Goal: Task Accomplishment & Management: Complete application form

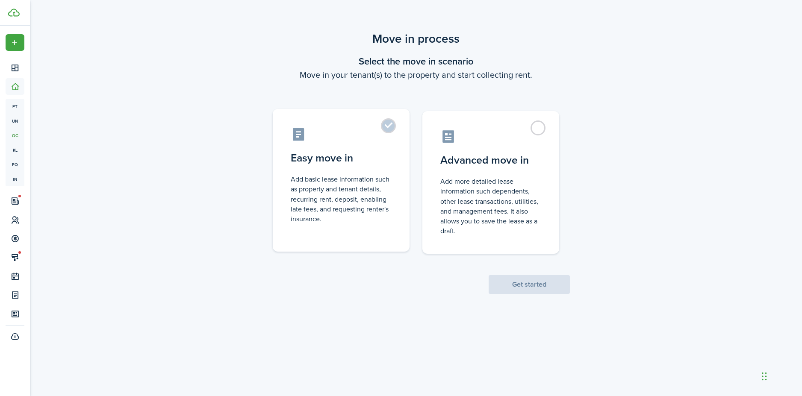
click at [392, 129] on label "Easy move in Add basic lease information such as property and tenant details, r…" at bounding box center [341, 180] width 137 height 143
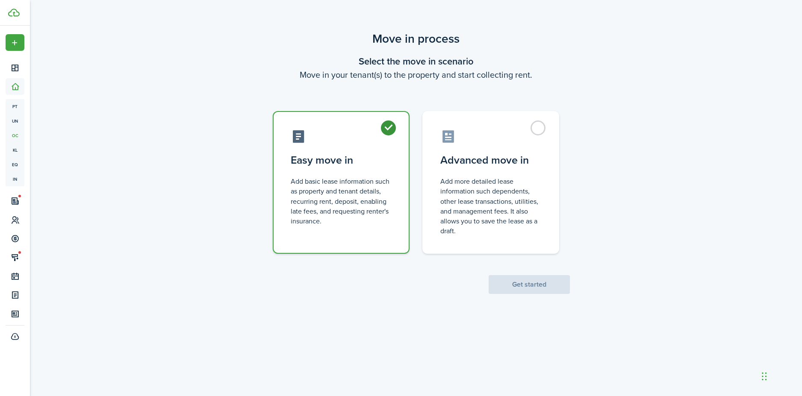
radio input "true"
click at [549, 288] on button "Get started" at bounding box center [529, 284] width 81 height 19
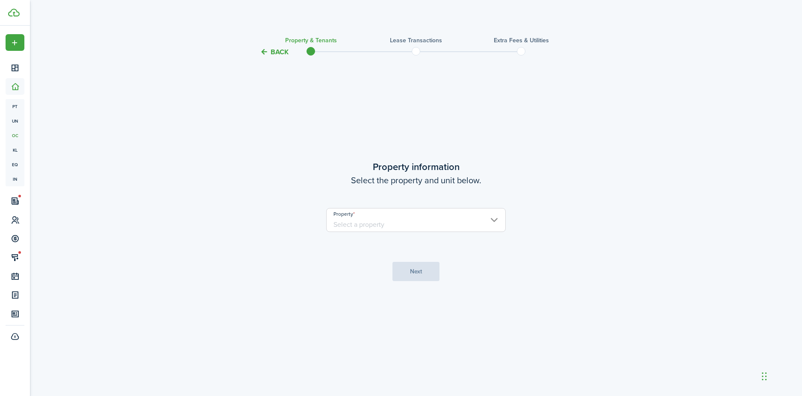
click at [452, 218] on input "Property" at bounding box center [416, 220] width 180 height 24
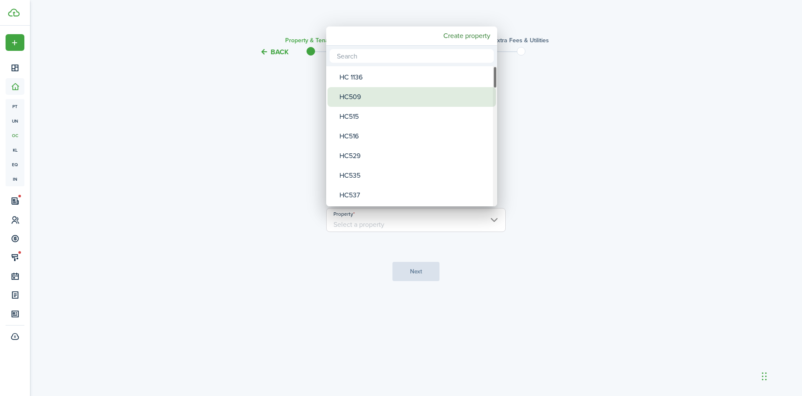
click at [377, 103] on div "HC509" at bounding box center [414, 97] width 151 height 20
type input "HC509"
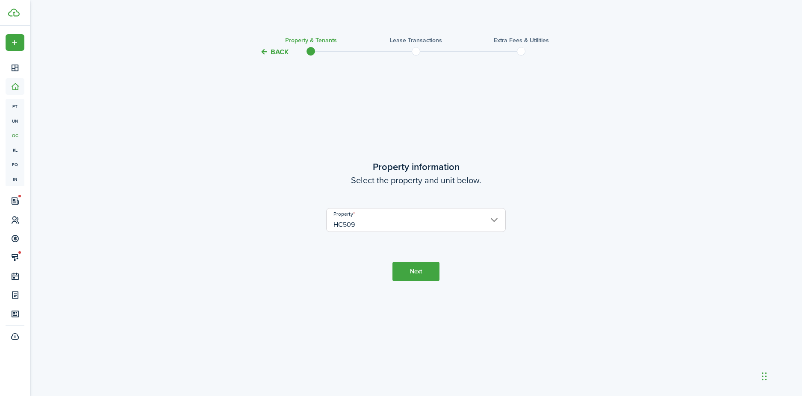
click at [410, 271] on button "Next" at bounding box center [415, 271] width 47 height 19
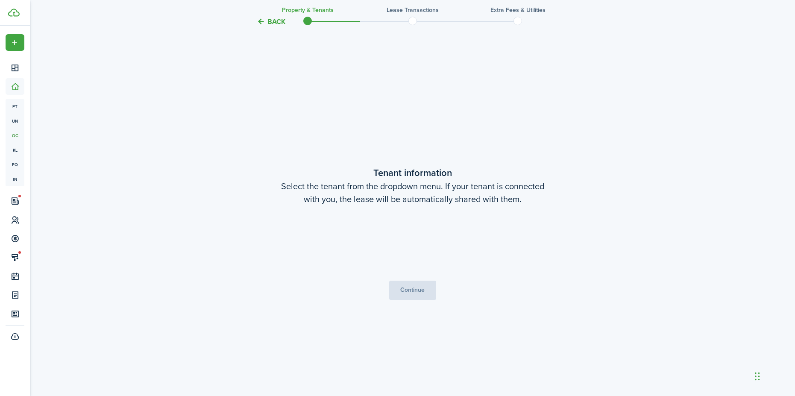
scroll to position [339, 0]
click at [408, 293] on button "Continue" at bounding box center [412, 289] width 47 height 19
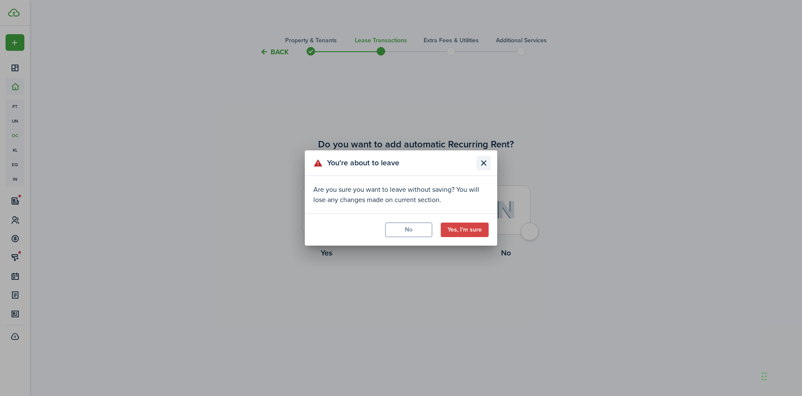
click at [483, 161] on button "Close modal" at bounding box center [483, 163] width 15 height 15
drag, startPoint x: 474, startPoint y: 226, endPoint x: 474, endPoint y: 218, distance: 7.3
click at [474, 226] on button "Yes, I'm sure" at bounding box center [465, 230] width 48 height 15
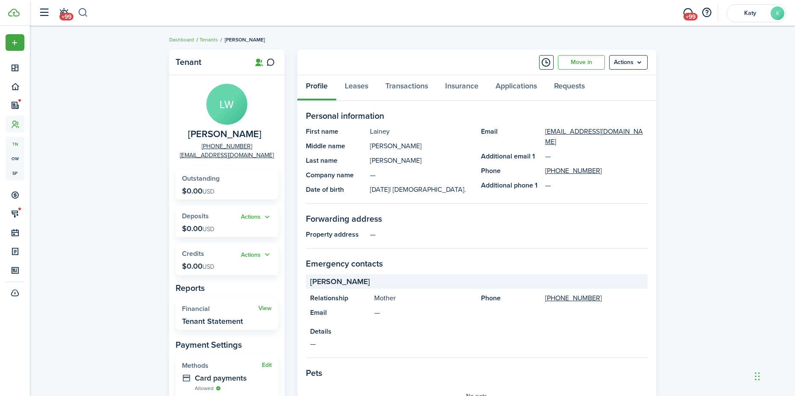
click at [88, 7] on button "button" at bounding box center [83, 13] width 11 height 15
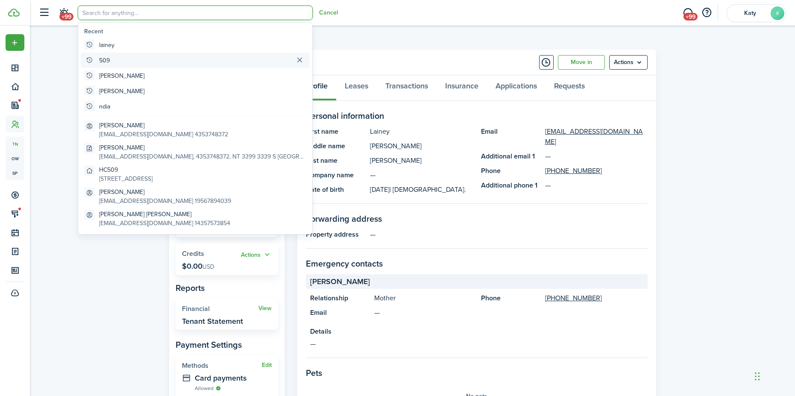
click at [110, 60] on global-search-item "509" at bounding box center [195, 60] width 229 height 15
type input "509"
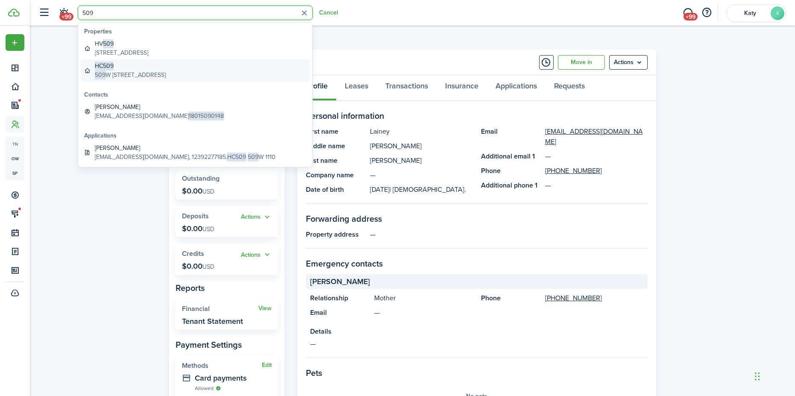
click at [125, 70] on global-search-item-title "HC509" at bounding box center [130, 66] width 71 height 9
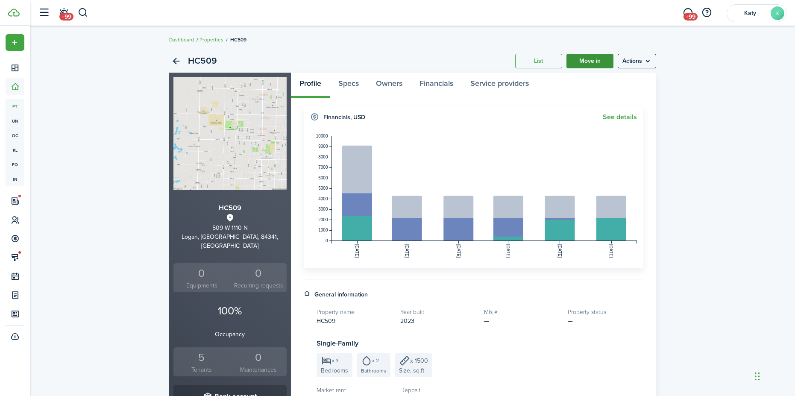
click at [590, 60] on link "Move in" at bounding box center [590, 61] width 47 height 15
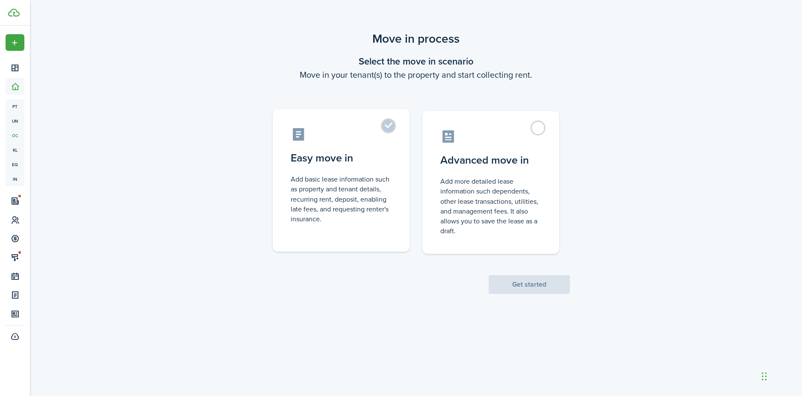
click at [387, 126] on label "Easy move in Add basic lease information such as property and tenant details, r…" at bounding box center [341, 180] width 137 height 143
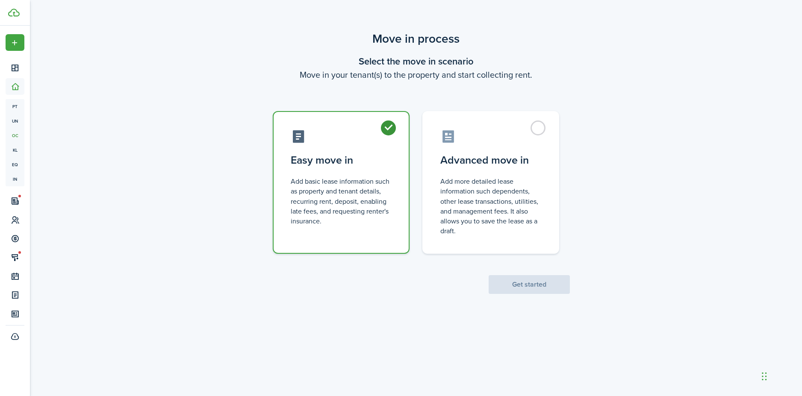
radio input "true"
click at [526, 287] on button "Get started" at bounding box center [529, 284] width 81 height 19
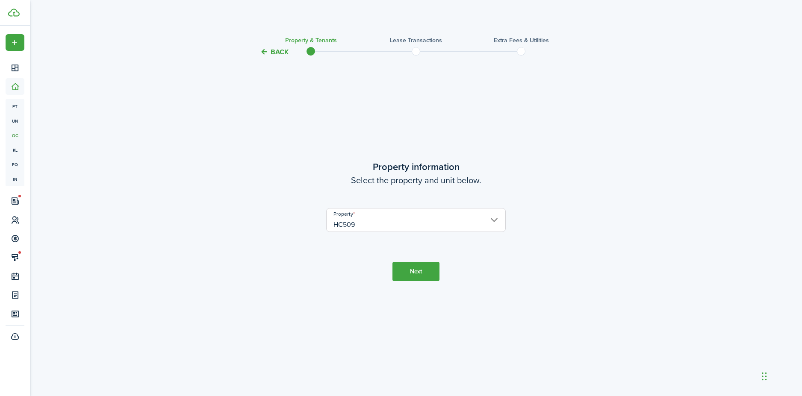
click at [418, 274] on button "Next" at bounding box center [415, 271] width 47 height 19
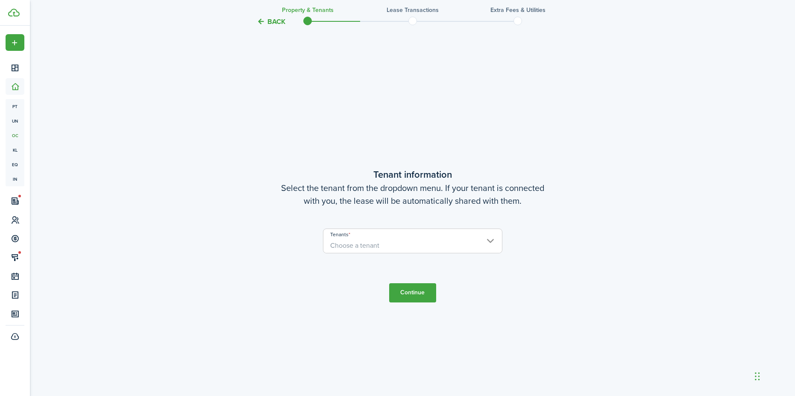
scroll to position [339, 0]
click at [482, 249] on span "Choose a tenant" at bounding box center [413, 243] width 179 height 15
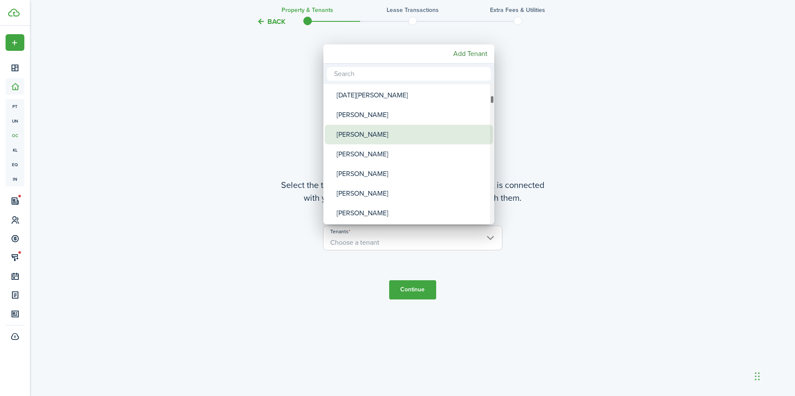
click at [392, 134] on div "[PERSON_NAME]" at bounding box center [412, 135] width 151 height 20
type input "[PERSON_NAME]"
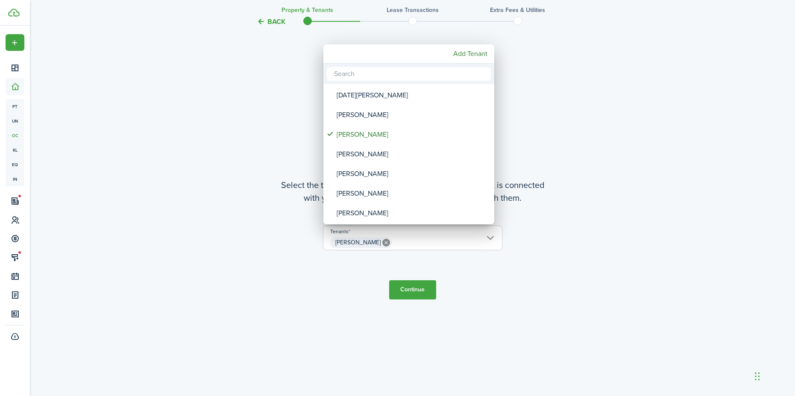
click at [406, 290] on div at bounding box center [398, 198] width 932 height 533
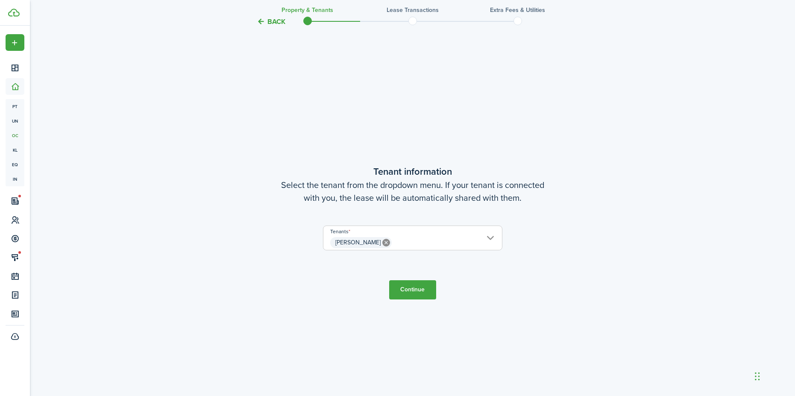
click at [406, 289] on button "Continue" at bounding box center [412, 289] width 47 height 19
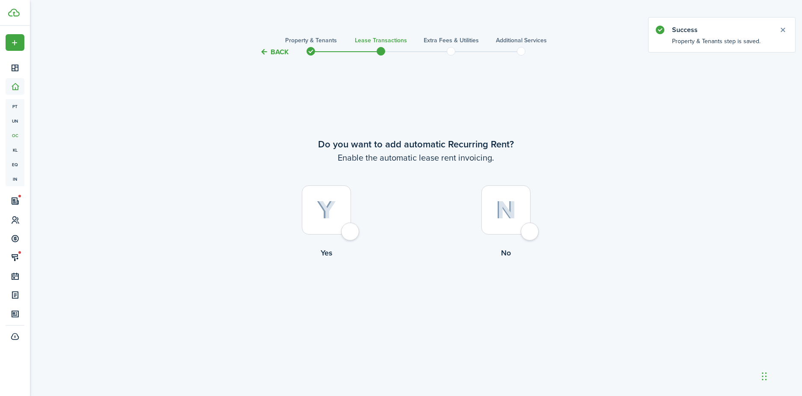
click at [350, 228] on div at bounding box center [326, 210] width 49 height 49
radio input "true"
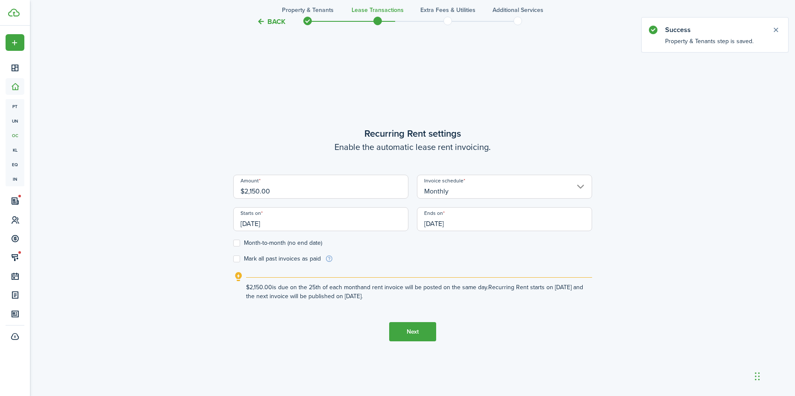
scroll to position [339, 0]
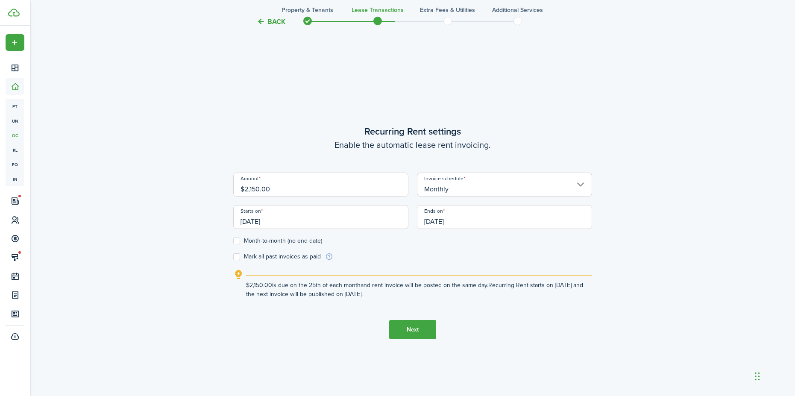
click at [306, 224] on input "[DATE]" at bounding box center [320, 217] width 175 height 24
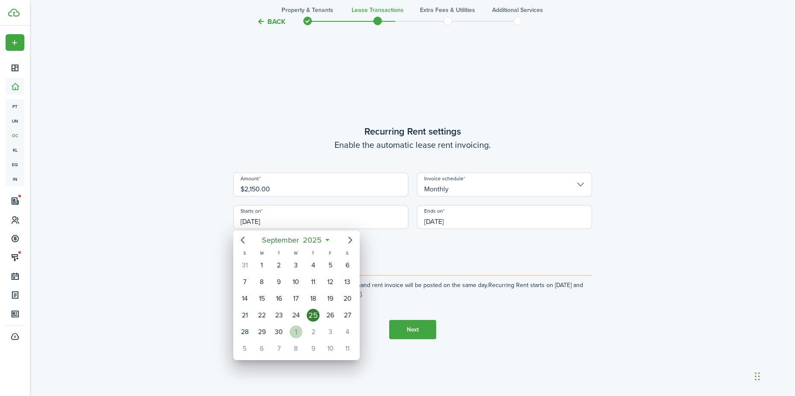
click at [297, 334] on div "1" at bounding box center [296, 332] width 13 height 13
type input "[DATE]"
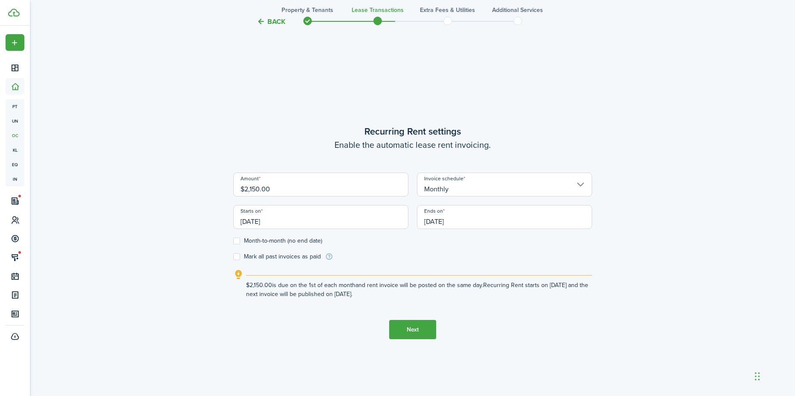
scroll to position [0, 0]
click at [421, 327] on button "Next" at bounding box center [412, 329] width 47 height 19
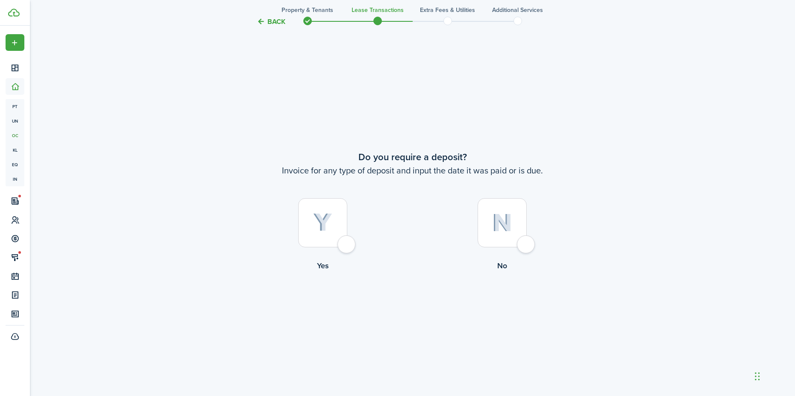
scroll to position [735, 0]
click at [345, 246] on div at bounding box center [322, 221] width 49 height 49
radio input "true"
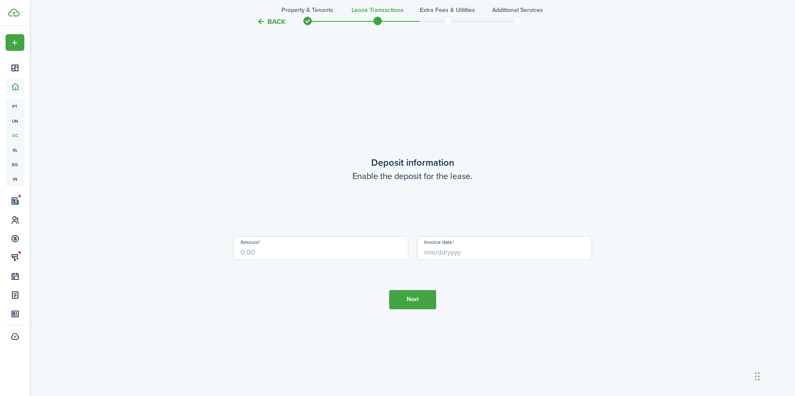
scroll to position [1131, 0]
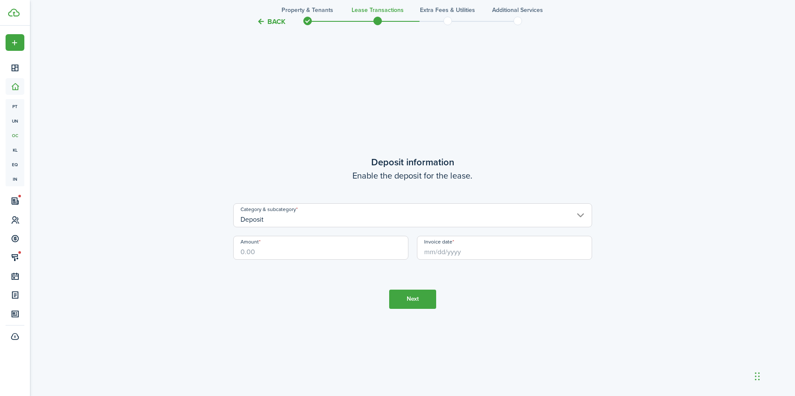
click at [426, 300] on button "Next" at bounding box center [412, 299] width 47 height 19
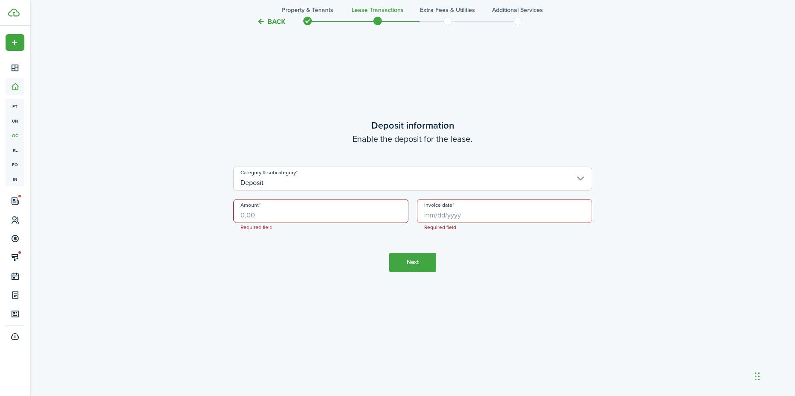
scroll to position [1181, 0]
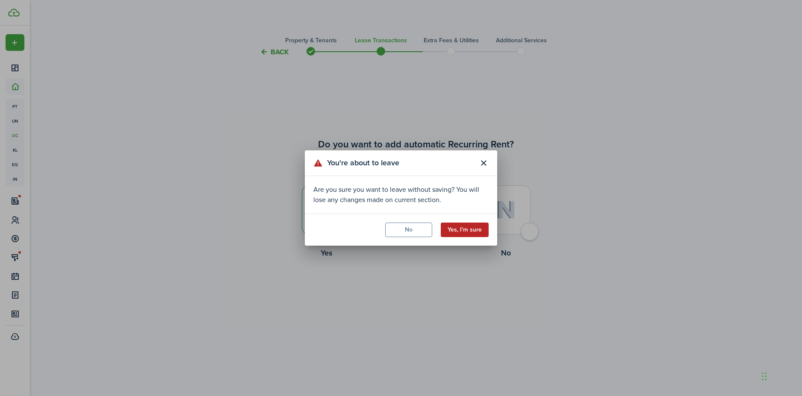
click at [467, 227] on button "Yes, I'm sure" at bounding box center [465, 230] width 48 height 15
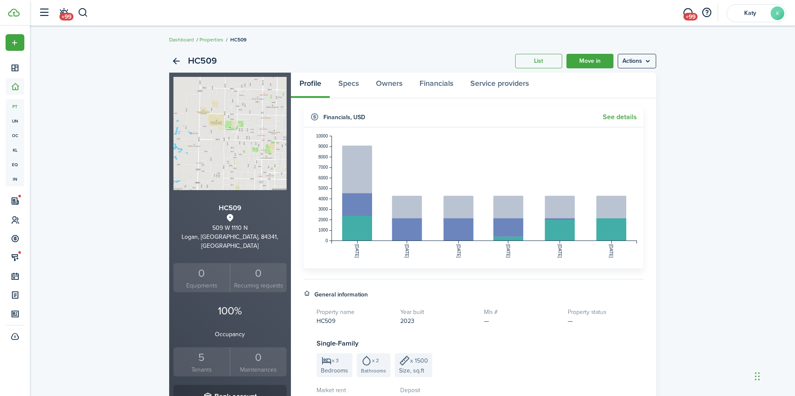
click at [209, 354] on div "5" at bounding box center [202, 358] width 53 height 16
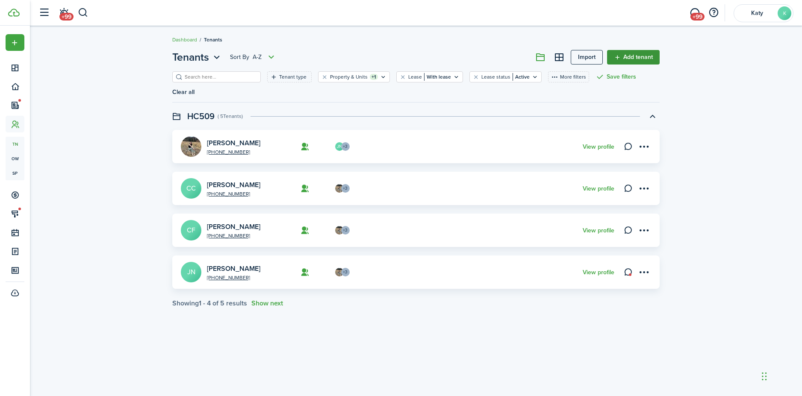
click at [638, 53] on link "Add tenant" at bounding box center [633, 57] width 53 height 15
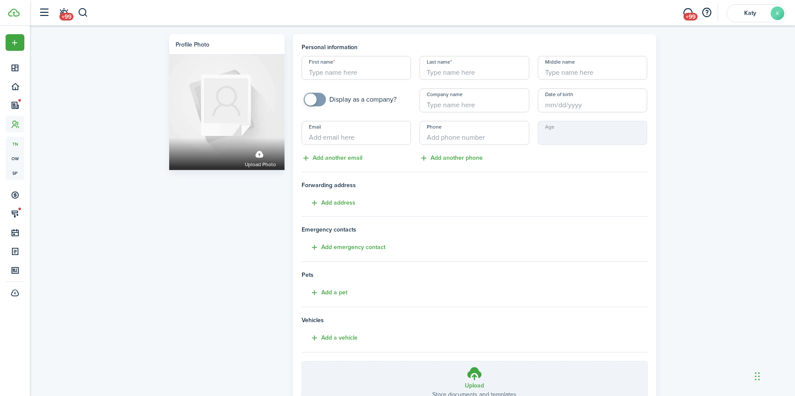
click at [344, 72] on input "First name" at bounding box center [357, 68] width 110 height 24
type input "Lainey"
type input "[PERSON_NAME]"
click at [584, 100] on input "Date of birth" at bounding box center [593, 100] width 110 height 24
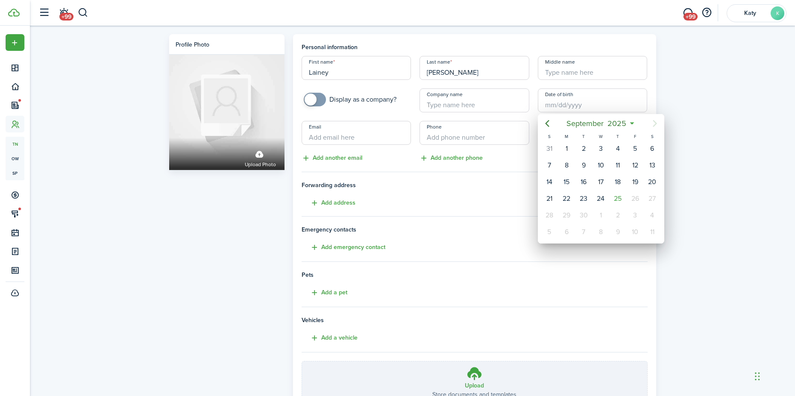
click at [558, 103] on div at bounding box center [398, 198] width 932 height 533
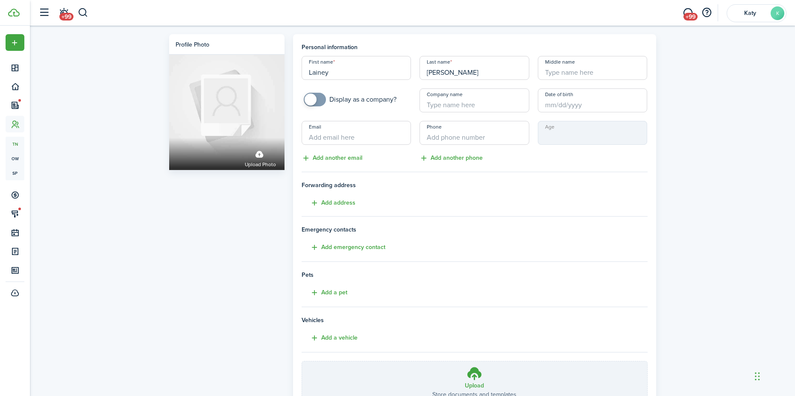
click at [558, 103] on input "Date of birth" at bounding box center [593, 100] width 110 height 24
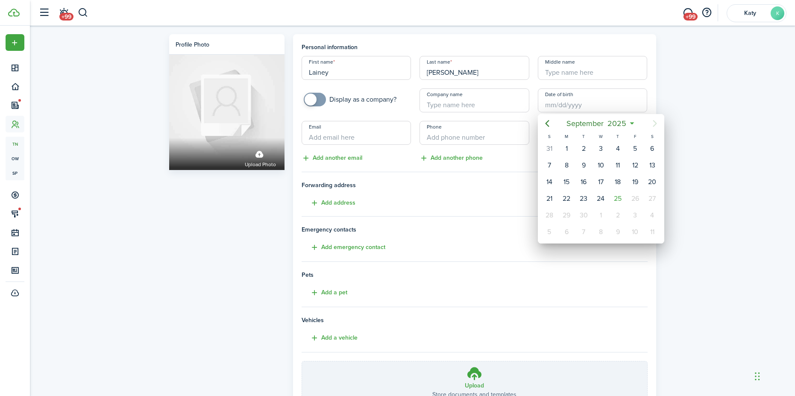
click at [562, 104] on div at bounding box center [398, 198] width 932 height 533
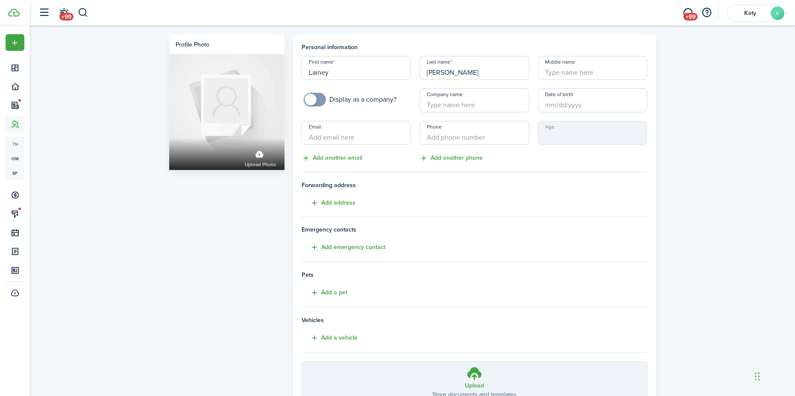
click at [543, 105] on input "Date of birth" at bounding box center [593, 100] width 110 height 24
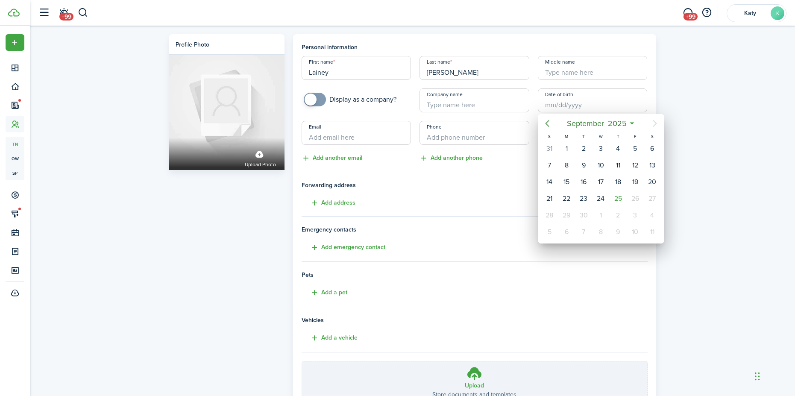
click at [551, 118] on mbsc-button "Previous page" at bounding box center [547, 123] width 17 height 17
click at [554, 118] on mbsc-button "Previous page" at bounding box center [547, 123] width 17 height 17
click at [620, 121] on icon at bounding box center [620, 123] width 9 height 9
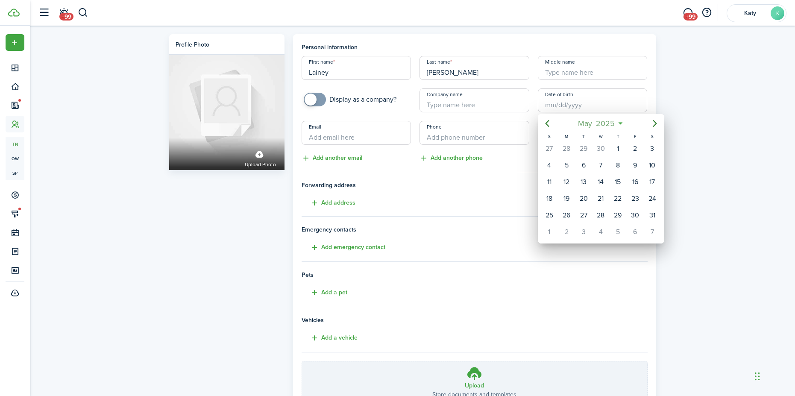
click at [618, 126] on mbsc-button "[DATE]" at bounding box center [596, 123] width 47 height 15
click at [610, 125] on mbsc-button "2025" at bounding box center [596, 123] width 29 height 15
click at [549, 123] on icon "Previous page" at bounding box center [547, 123] width 10 height 10
click at [562, 179] on div "2009" at bounding box center [561, 173] width 31 height 14
click at [638, 201] on div "Sep" at bounding box center [641, 200] width 31 height 14
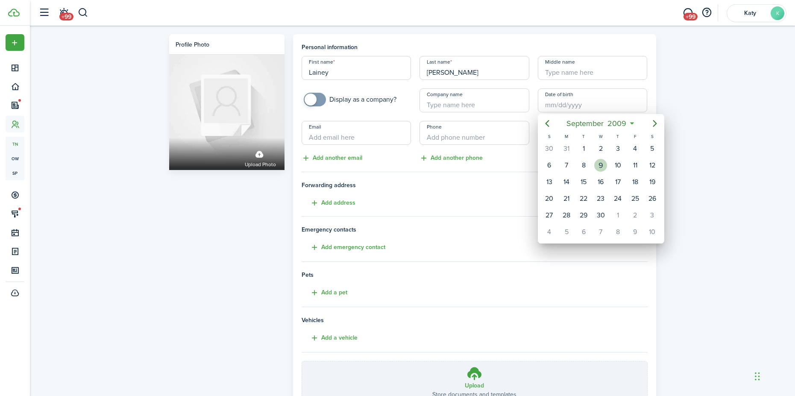
click at [601, 167] on div "9" at bounding box center [601, 165] width 13 height 13
type input "[DATE]"
type input "16"
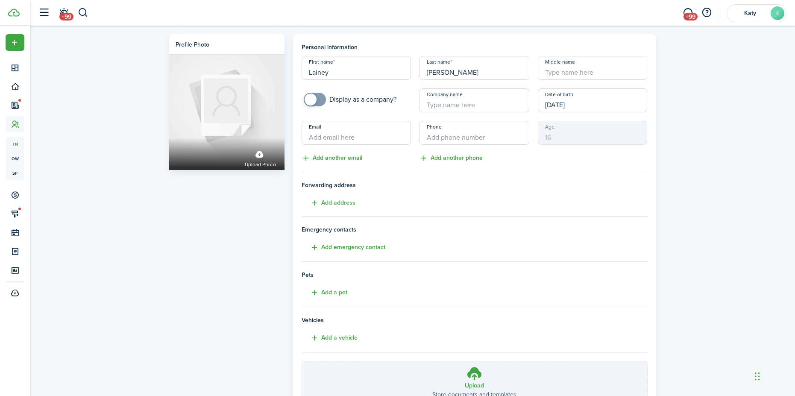
click at [327, 140] on input "Email" at bounding box center [357, 133] width 110 height 24
type input "[EMAIL_ADDRESS][DOMAIN_NAME]"
click at [453, 134] on input "+1" at bounding box center [475, 133] width 110 height 24
type input "[PHONE_NUMBER]"
click at [548, 140] on mbsc-input "Age [DEMOGRAPHIC_DATA]" at bounding box center [593, 133] width 110 height 24
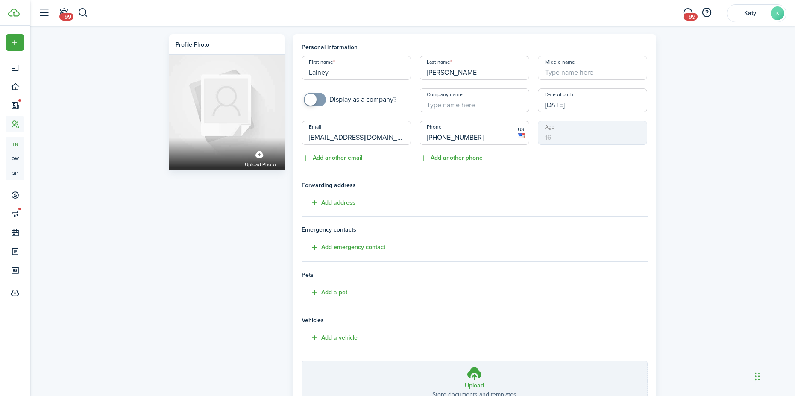
click at [562, 140] on mbsc-input "Age [DEMOGRAPHIC_DATA]" at bounding box center [593, 133] width 110 height 24
click at [587, 106] on input "[DATE]" at bounding box center [593, 100] width 110 height 24
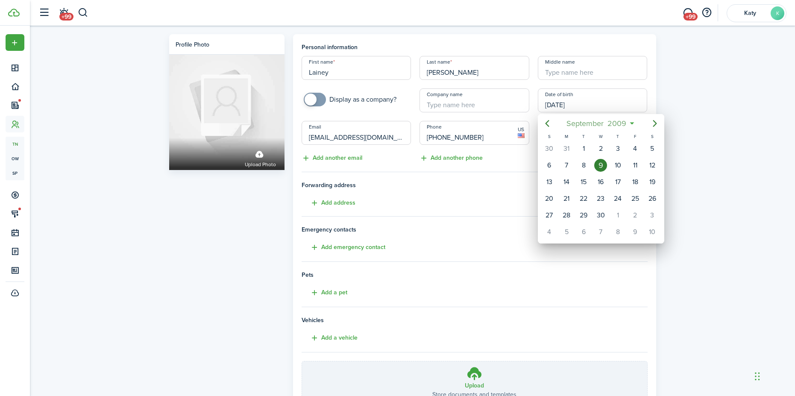
click at [631, 119] on mbsc-button "[DATE]" at bounding box center [597, 123] width 71 height 15
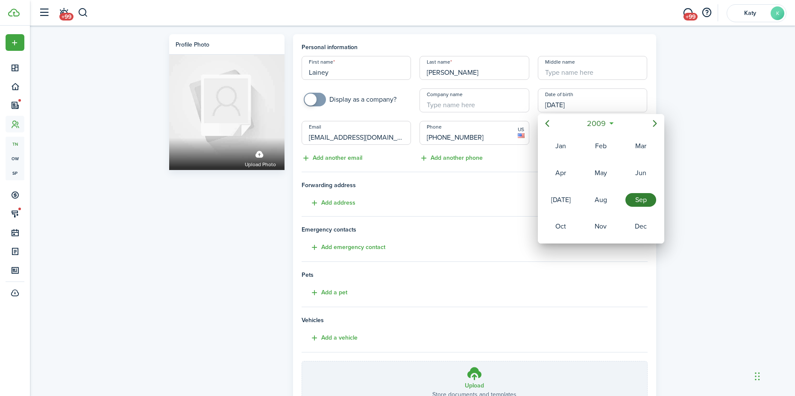
click at [613, 120] on icon at bounding box center [611, 123] width 9 height 9
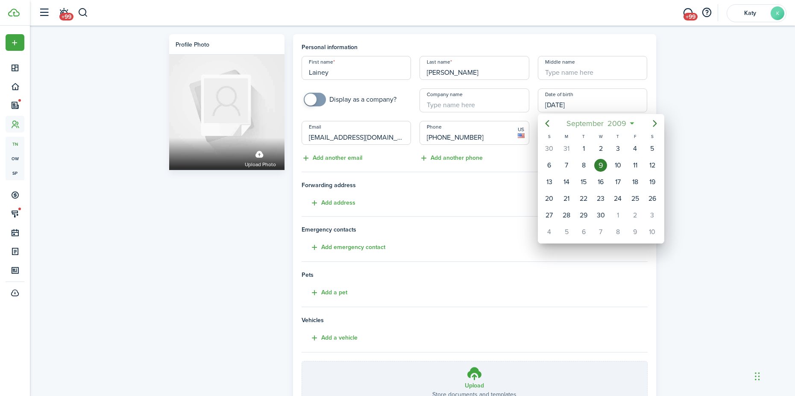
click at [615, 122] on span "2009" at bounding box center [617, 123] width 23 height 15
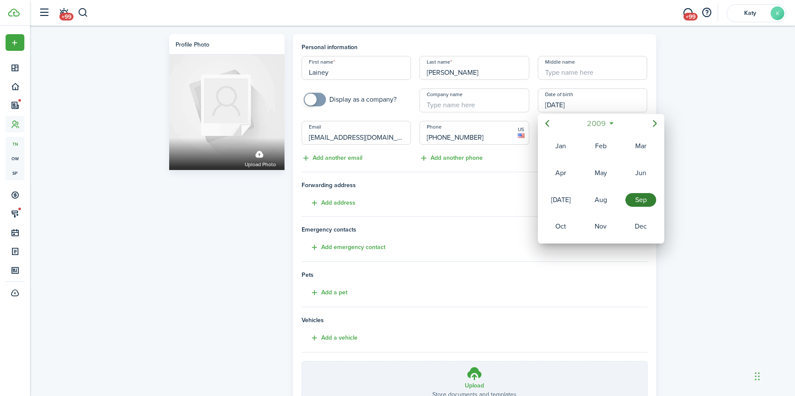
click at [605, 125] on span "2009" at bounding box center [597, 123] width 23 height 15
click at [551, 125] on icon "Previous page" at bounding box center [547, 123] width 10 height 10
click at [606, 218] on div "2004" at bounding box center [601, 227] width 34 height 26
click at [641, 200] on div "Sep" at bounding box center [641, 200] width 31 height 14
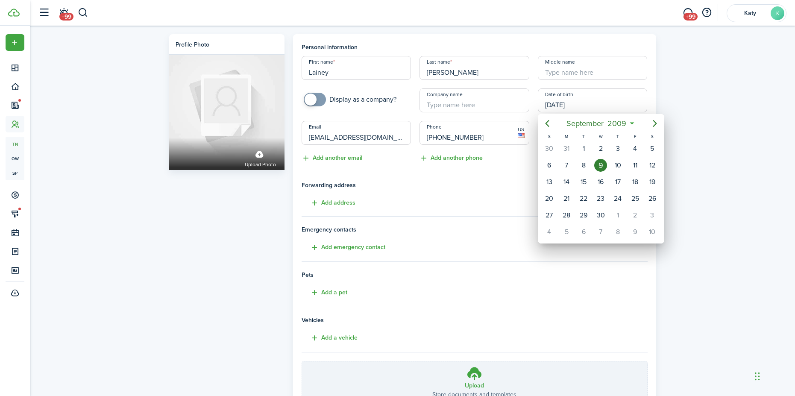
click at [603, 164] on div "9" at bounding box center [601, 165] width 13 height 13
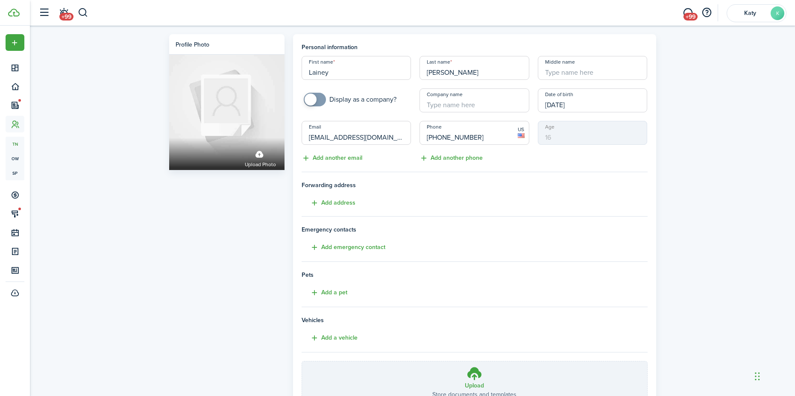
click at [562, 135] on mbsc-input "Age [DEMOGRAPHIC_DATA]" at bounding box center [593, 133] width 110 height 24
click at [583, 104] on input "[DATE]" at bounding box center [593, 100] width 110 height 24
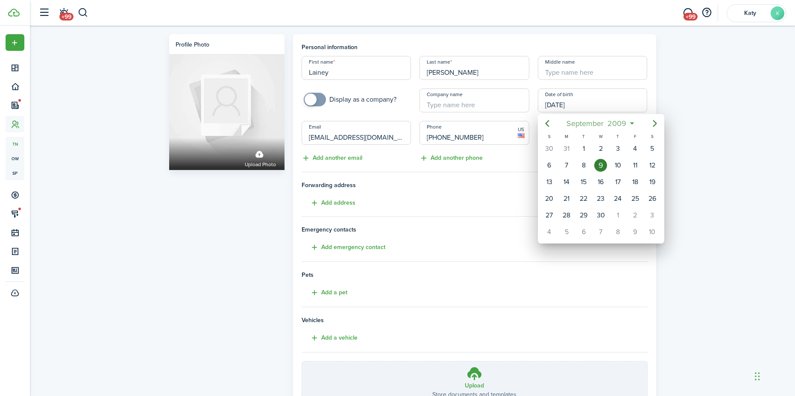
click at [627, 122] on span "2009" at bounding box center [617, 123] width 23 height 15
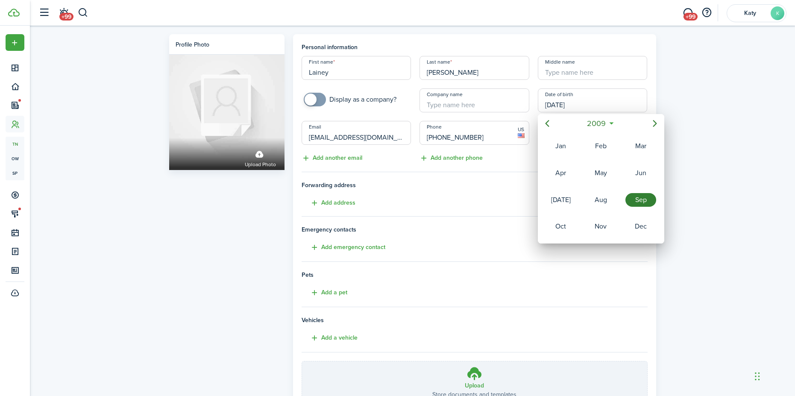
click at [610, 124] on mbsc-button "2009" at bounding box center [596, 123] width 29 height 15
click at [548, 123] on icon "Previous page" at bounding box center [547, 123] width 4 height 7
click at [601, 230] on div "2004" at bounding box center [601, 227] width 31 height 14
click at [641, 197] on div "Sep" at bounding box center [641, 200] width 31 height 14
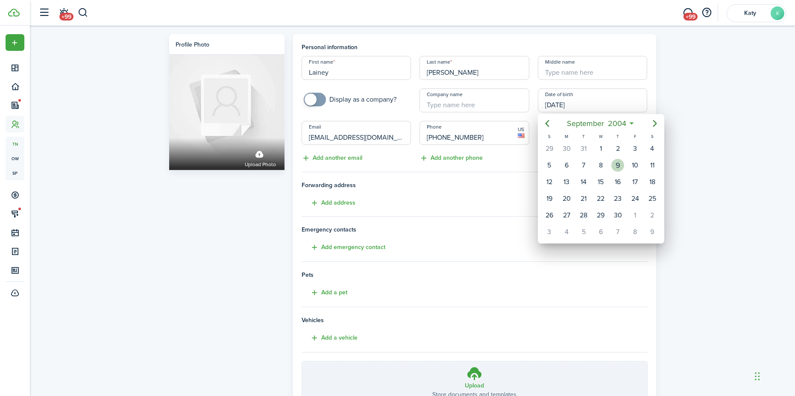
click at [612, 163] on div "9" at bounding box center [618, 165] width 13 height 13
type input "[DATE]"
type input "21"
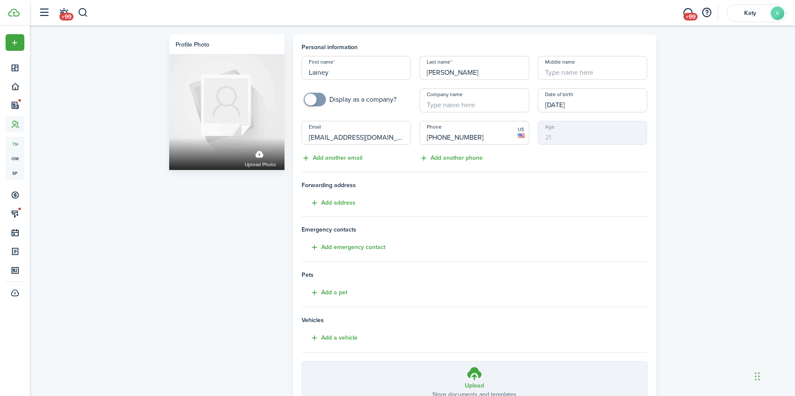
click at [557, 154] on div "Age [DEMOGRAPHIC_DATA]" at bounding box center [593, 142] width 118 height 42
click at [325, 200] on button "Add address" at bounding box center [329, 203] width 54 height 10
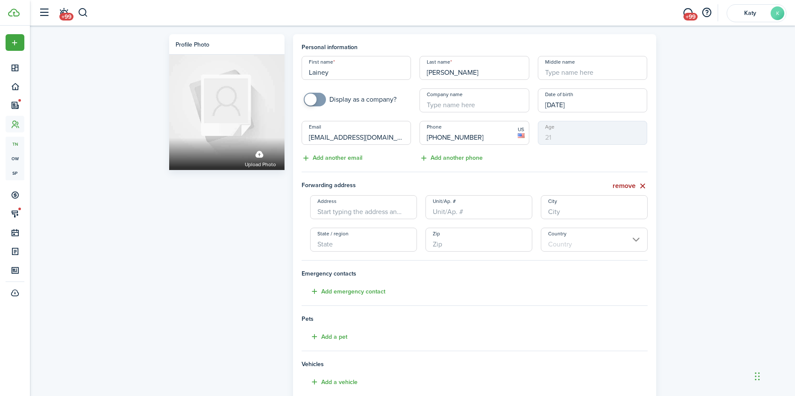
click at [618, 182] on button "remove" at bounding box center [630, 186] width 35 height 11
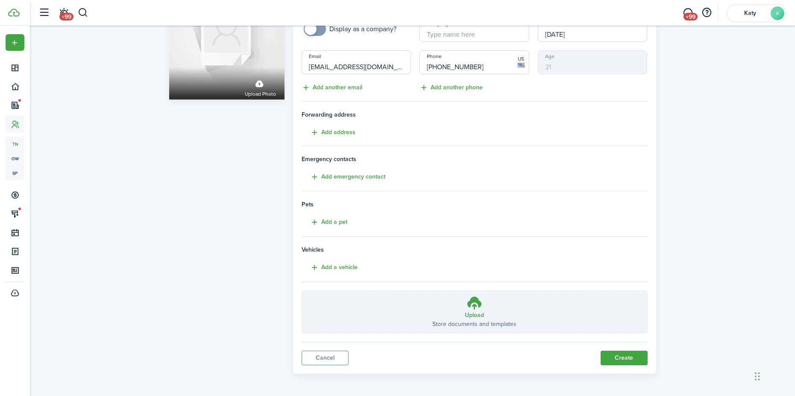
scroll to position [72, 0]
click at [625, 358] on button "Create" at bounding box center [624, 357] width 47 height 15
drag, startPoint x: 618, startPoint y: 359, endPoint x: 616, endPoint y: 354, distance: 5.2
click at [618, 359] on button "Create" at bounding box center [624, 357] width 47 height 15
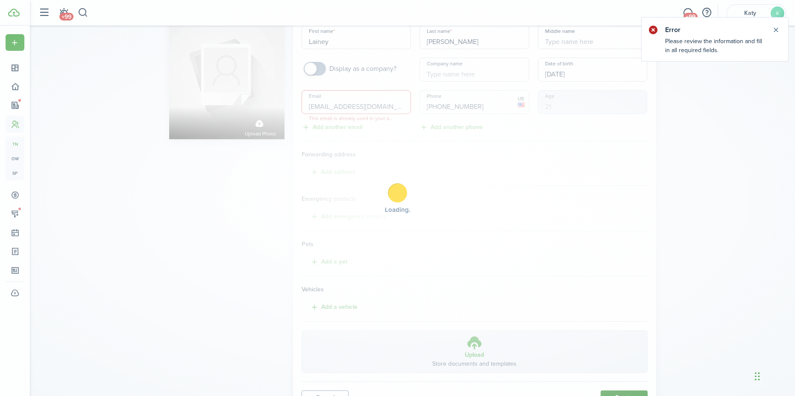
scroll to position [0, 0]
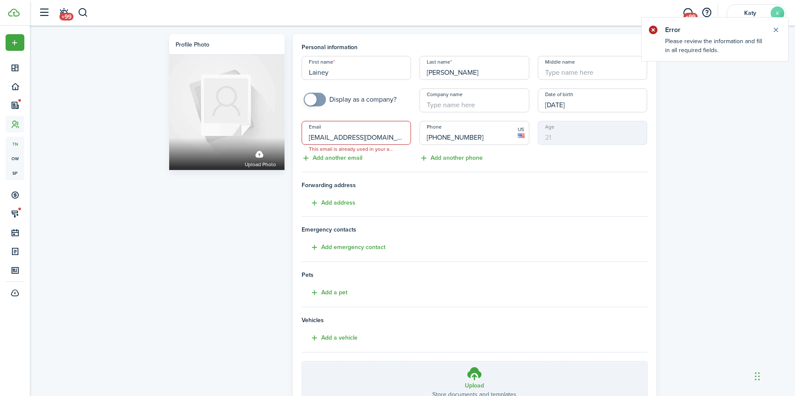
click at [385, 149] on span "This email is already used in your account." at bounding box center [351, 149] width 99 height 9
drag, startPoint x: 382, startPoint y: 150, endPoint x: 359, endPoint y: 91, distance: 62.8
click at [359, 91] on div "Display as a company?" at bounding box center [356, 100] width 118 height 24
click at [363, 141] on input "[EMAIL_ADDRESS][DOMAIN_NAME]" at bounding box center [357, 133] width 110 height 24
click at [363, 140] on input "[EMAIL_ADDRESS][DOMAIN_NAME]" at bounding box center [357, 133] width 110 height 24
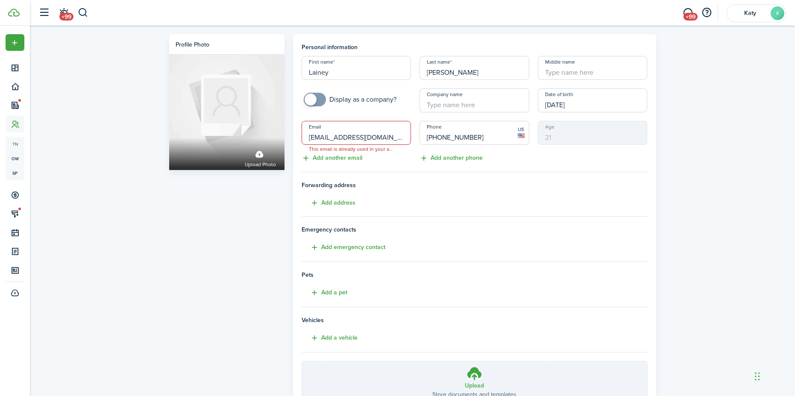
click at [364, 138] on input "[EMAIL_ADDRESS][DOMAIN_NAME]" at bounding box center [357, 133] width 110 height 24
drag, startPoint x: 397, startPoint y: 137, endPoint x: 294, endPoint y: 140, distance: 102.2
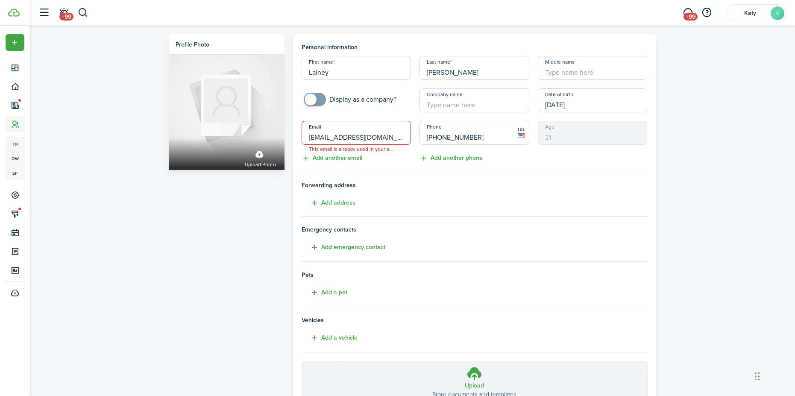
click at [294, 140] on panel-main "Personal information First name [PERSON_NAME] Last name [PERSON_NAME] Middle na…" at bounding box center [474, 239] width 363 height 410
click at [724, 145] on div "Profile photo Upload photo Personal information First name [PERSON_NAME] Last n…" at bounding box center [413, 237] width 766 height 423
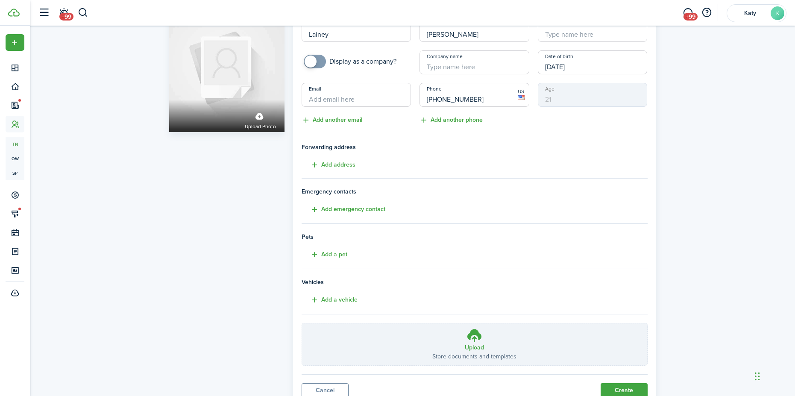
scroll to position [72, 0]
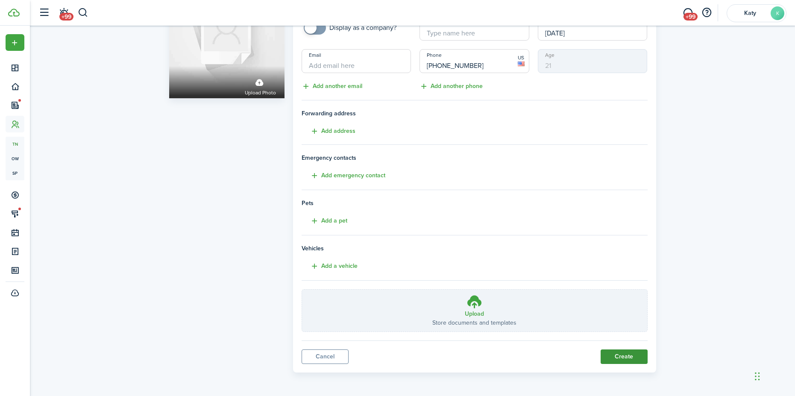
click at [622, 355] on button "Create" at bounding box center [624, 357] width 47 height 15
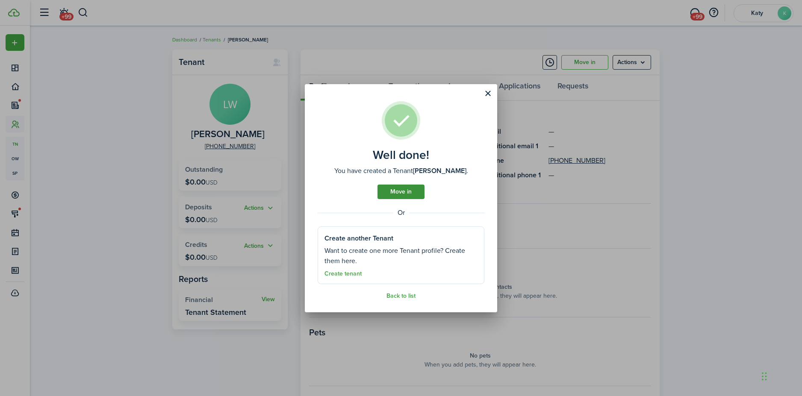
click at [387, 196] on link "Move in" at bounding box center [400, 192] width 47 height 15
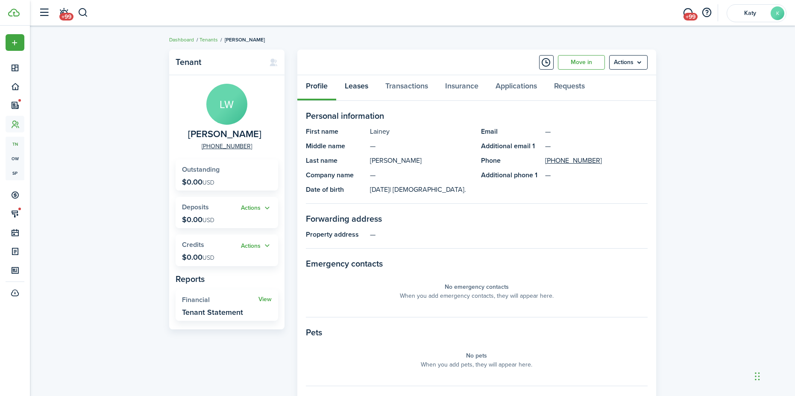
click at [353, 87] on link "Leases" at bounding box center [356, 88] width 41 height 26
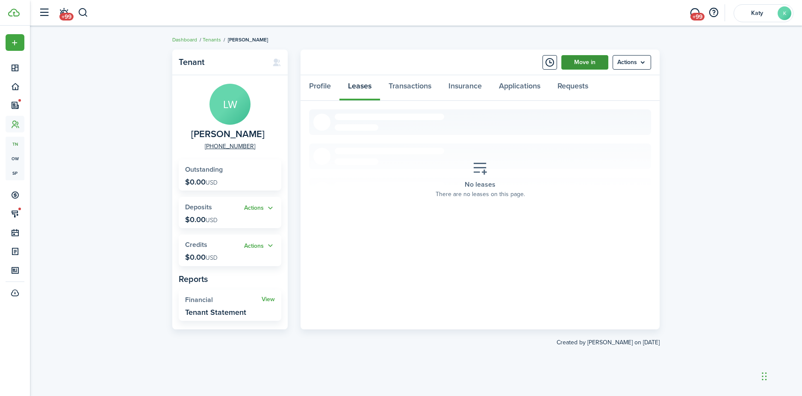
click at [595, 62] on link "Move in" at bounding box center [584, 62] width 47 height 15
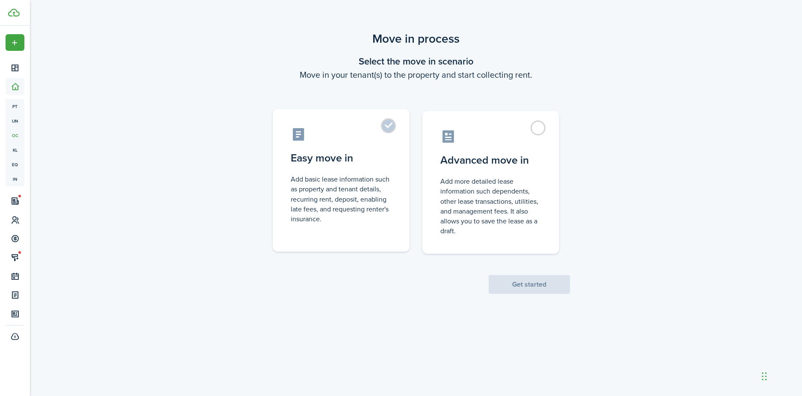
click at [392, 129] on label "Easy move in Add basic lease information such as property and tenant details, r…" at bounding box center [341, 180] width 137 height 143
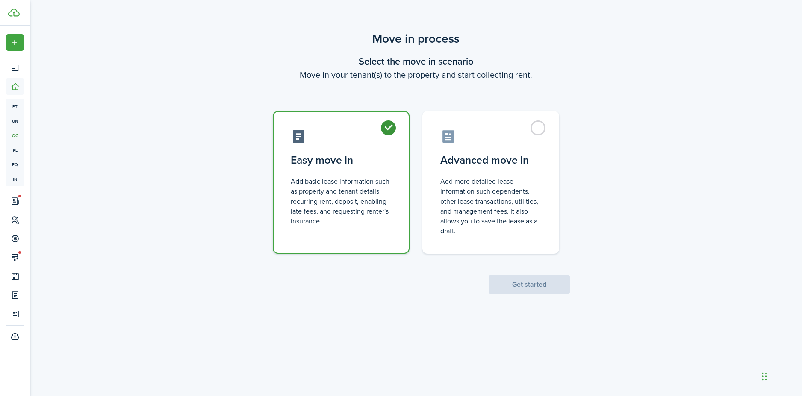
radio input "true"
click at [522, 287] on button "Get started" at bounding box center [529, 284] width 81 height 19
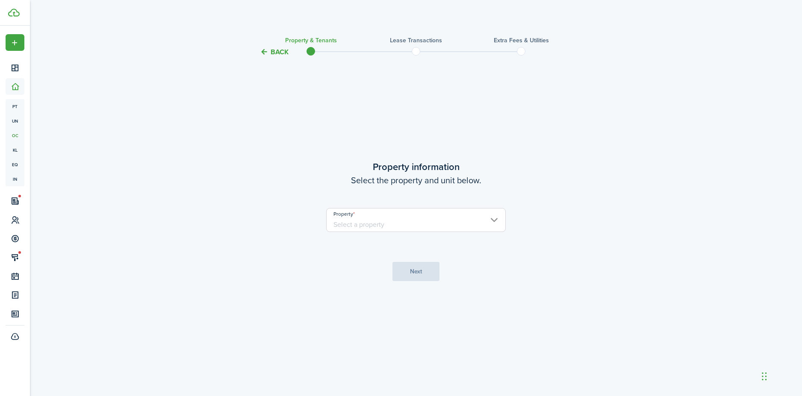
click at [473, 221] on input "Property" at bounding box center [416, 220] width 180 height 24
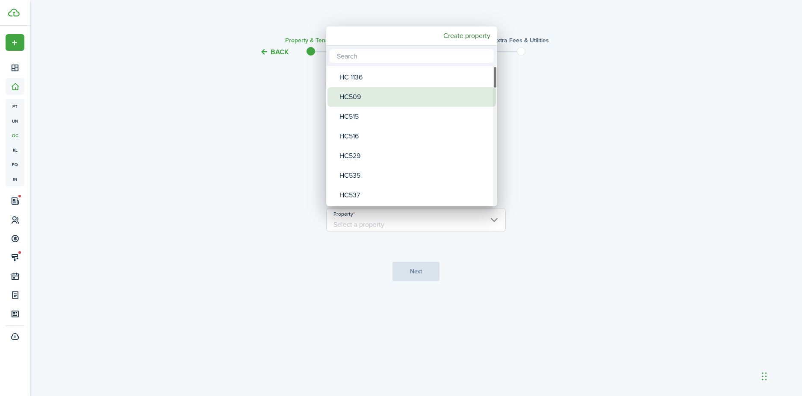
click at [402, 101] on div "HC509" at bounding box center [414, 97] width 151 height 20
type input "HC509"
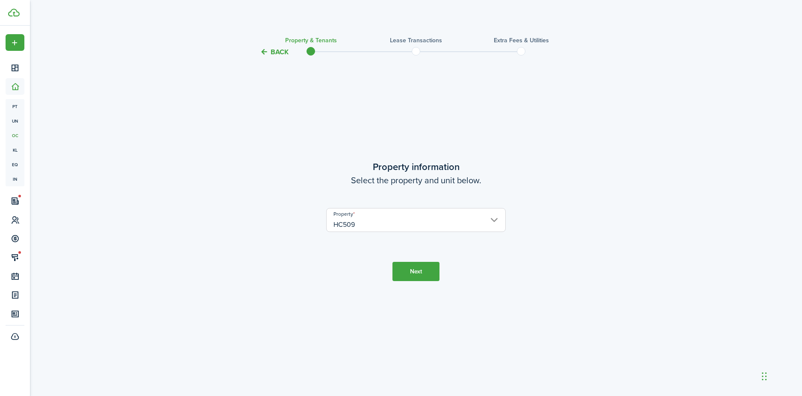
click at [423, 280] on button "Next" at bounding box center [415, 271] width 47 height 19
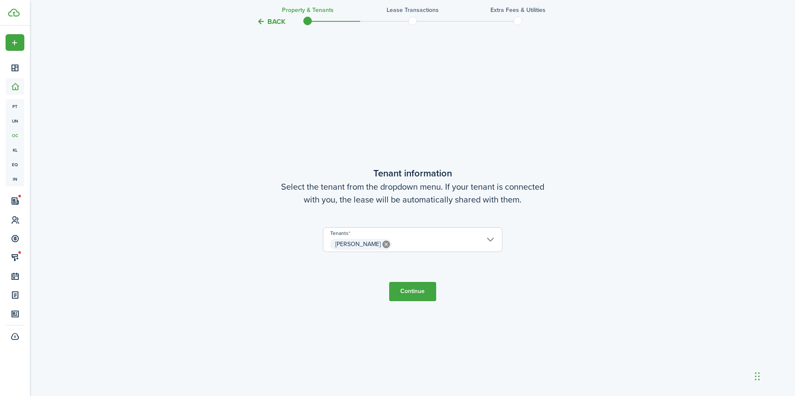
scroll to position [339, 0]
click at [419, 288] on button "Continue" at bounding box center [412, 289] width 47 height 19
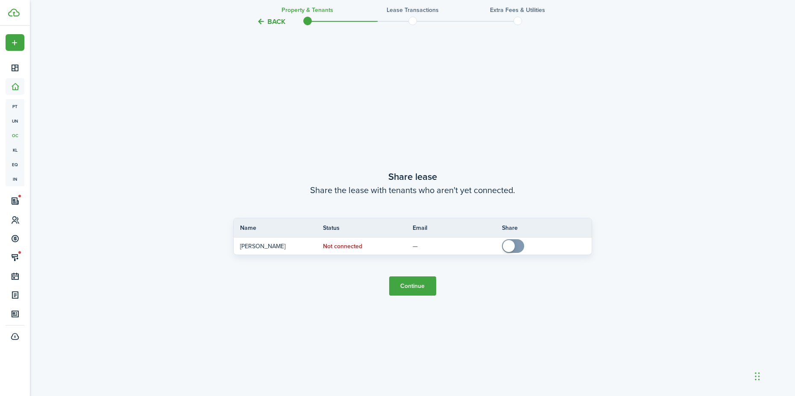
scroll to position [735, 0]
click at [419, 288] on button "Continue" at bounding box center [412, 285] width 47 height 19
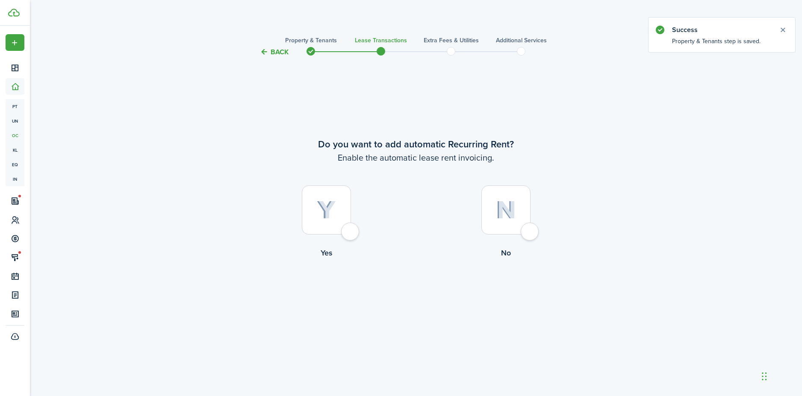
click at [348, 231] on div at bounding box center [326, 210] width 49 height 49
radio input "true"
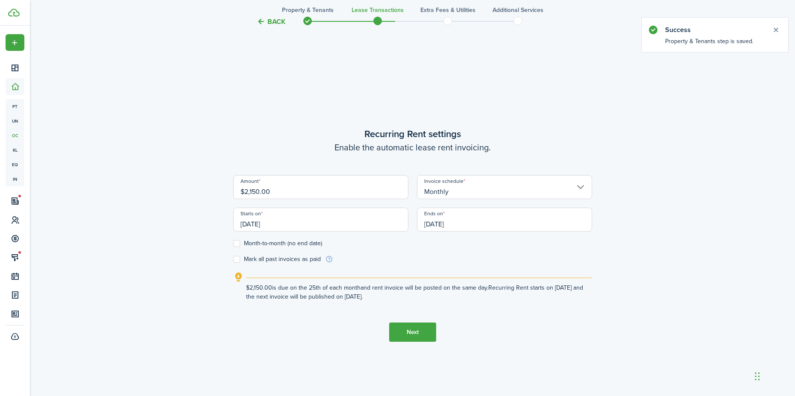
scroll to position [339, 0]
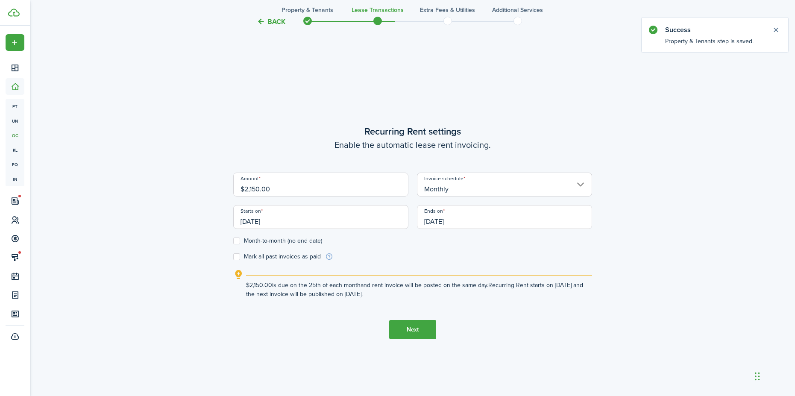
click at [267, 216] on input "[DATE]" at bounding box center [320, 217] width 175 height 24
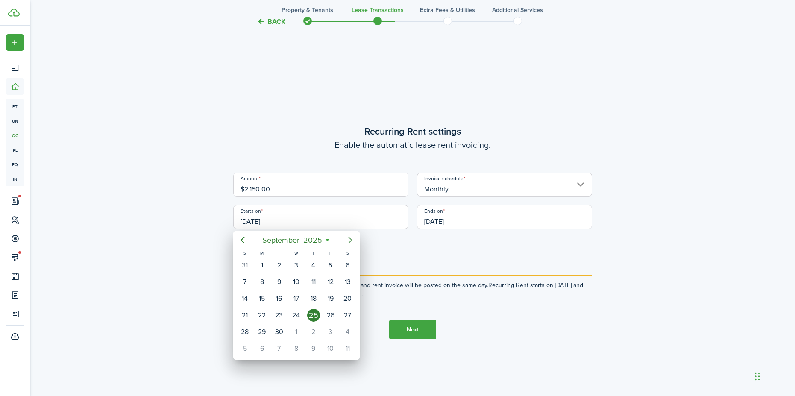
click at [353, 237] on icon "Next page" at bounding box center [350, 240] width 10 height 10
click at [293, 264] on div "1" at bounding box center [296, 265] width 13 height 13
type input "[DATE]"
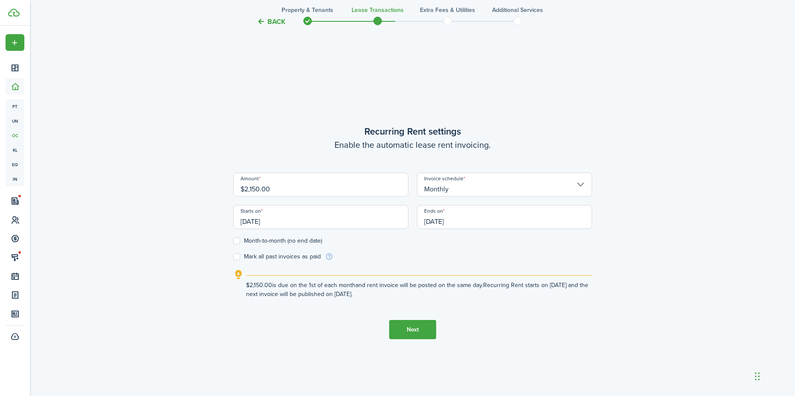
click at [414, 332] on button "Next" at bounding box center [412, 329] width 47 height 19
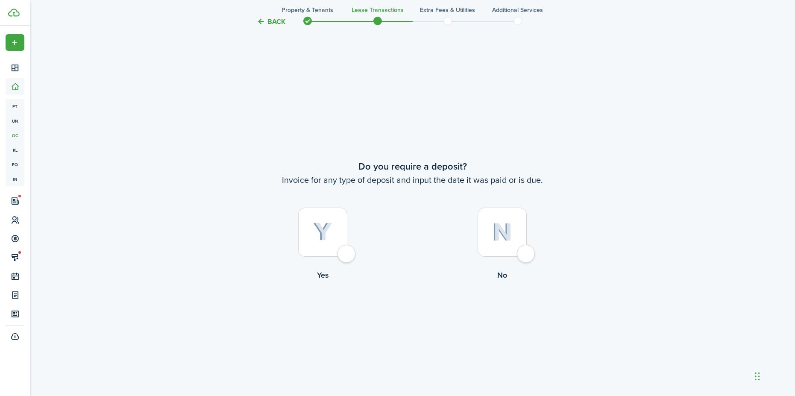
scroll to position [735, 0]
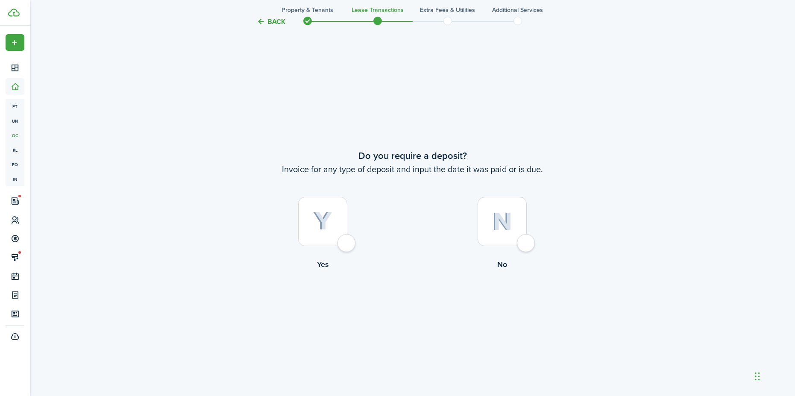
click at [347, 246] on div at bounding box center [322, 221] width 49 height 49
radio input "true"
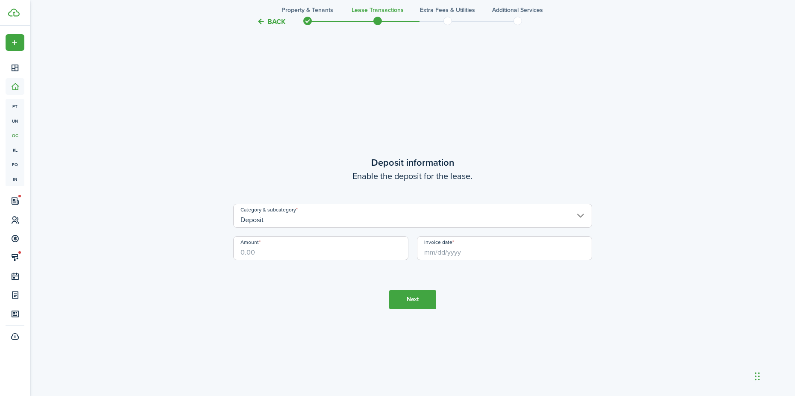
scroll to position [1131, 0]
click at [347, 246] on input "Amount" at bounding box center [320, 248] width 175 height 24
click at [447, 250] on input "Invoice date" at bounding box center [504, 248] width 175 height 24
type input "$500.00"
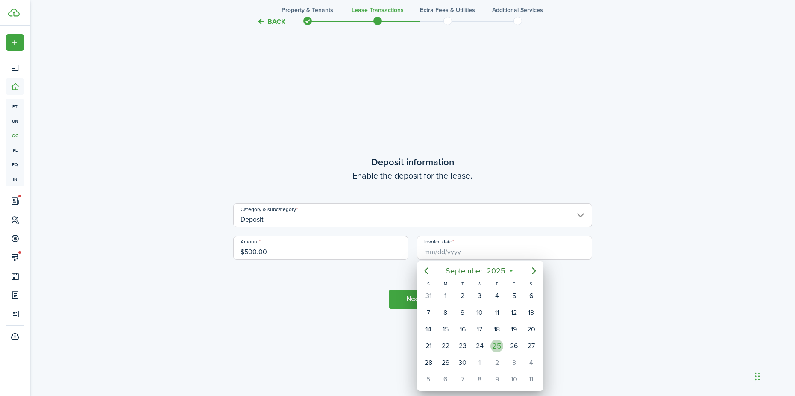
click at [497, 346] on div "25" at bounding box center [497, 346] width 13 height 13
type input "[DATE]"
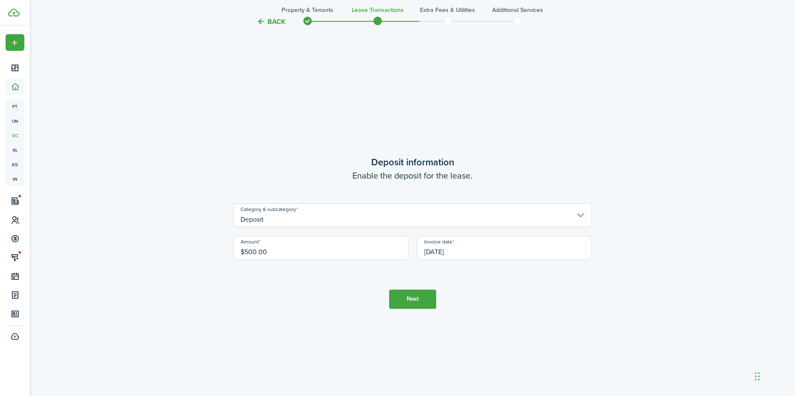
click at [410, 300] on button "Next" at bounding box center [412, 299] width 47 height 19
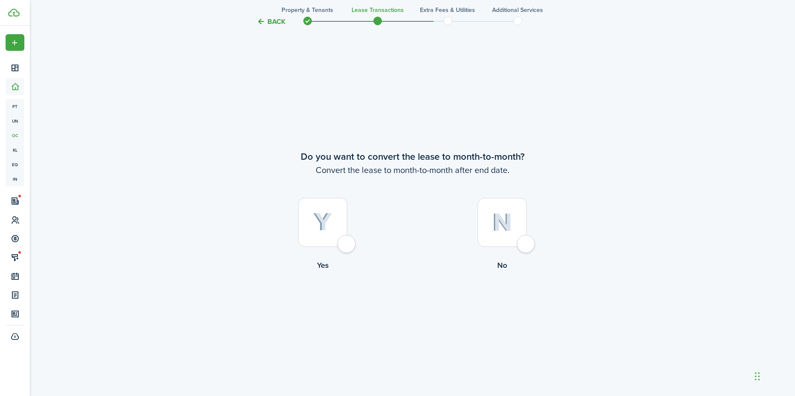
scroll to position [1528, 0]
click at [337, 248] on label "Yes" at bounding box center [323, 235] width 180 height 77
radio input "true"
click at [418, 300] on button "Continue" at bounding box center [412, 305] width 47 height 19
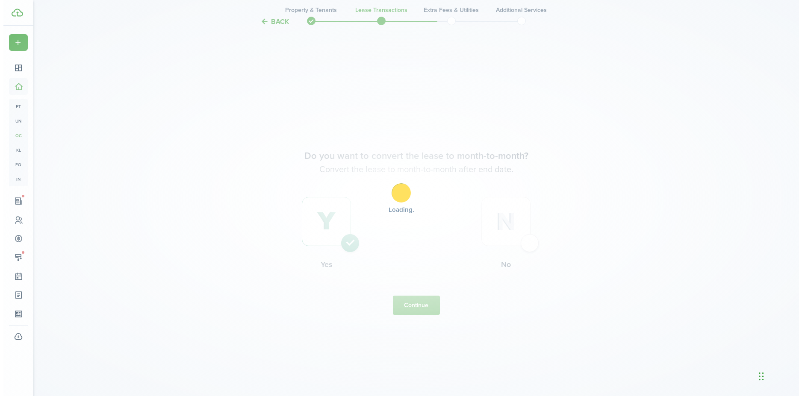
scroll to position [0, 0]
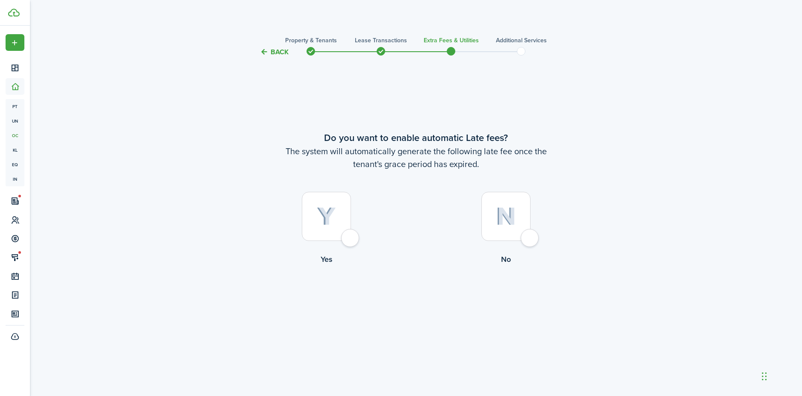
click at [527, 237] on div at bounding box center [505, 216] width 49 height 49
radio input "true"
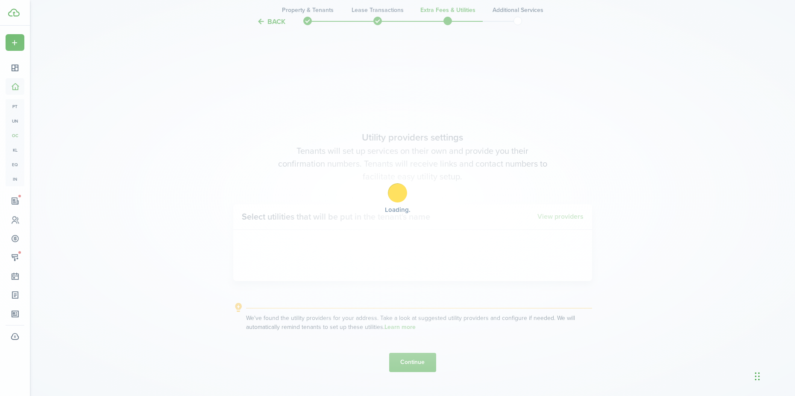
scroll to position [339, 0]
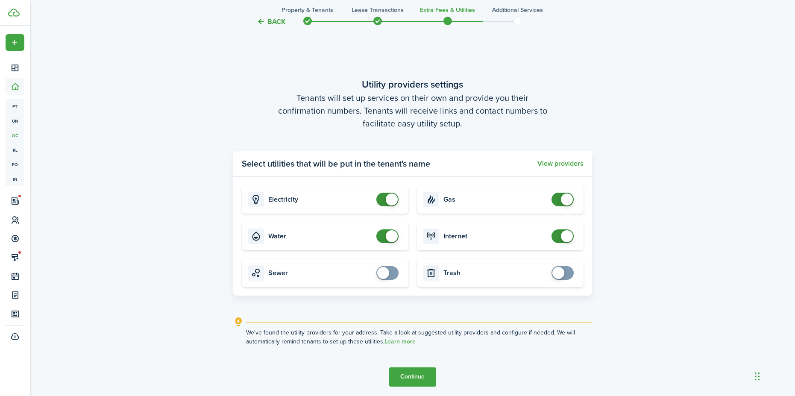
click at [380, 243] on card "Water" at bounding box center [325, 236] width 167 height 28
checkbox input "false"
click at [386, 198] on span at bounding box center [387, 200] width 9 height 14
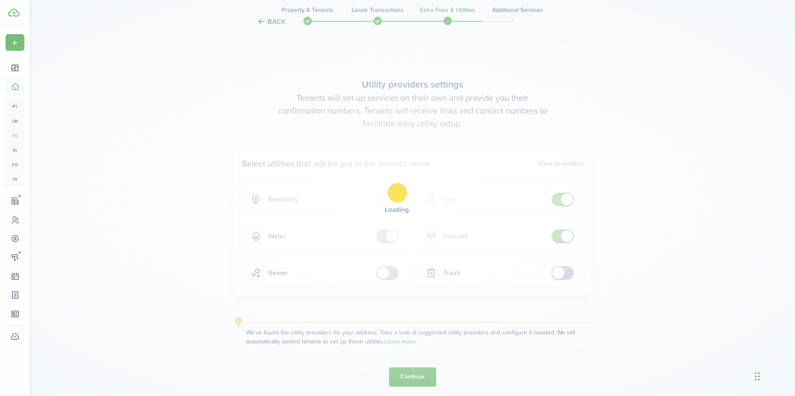
click at [389, 234] on div "Loading" at bounding box center [397, 198] width 795 height 396
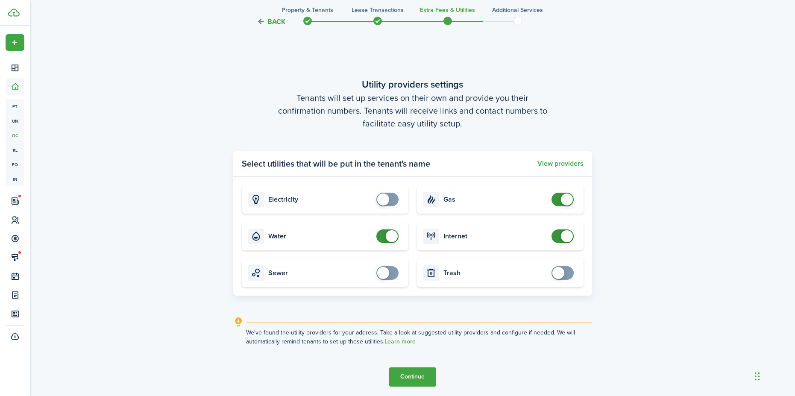
checkbox input "false"
click at [383, 235] on span at bounding box center [387, 237] width 9 height 14
checkbox input "false"
click at [559, 198] on span at bounding box center [563, 200] width 9 height 14
click at [559, 233] on span at bounding box center [563, 237] width 9 height 14
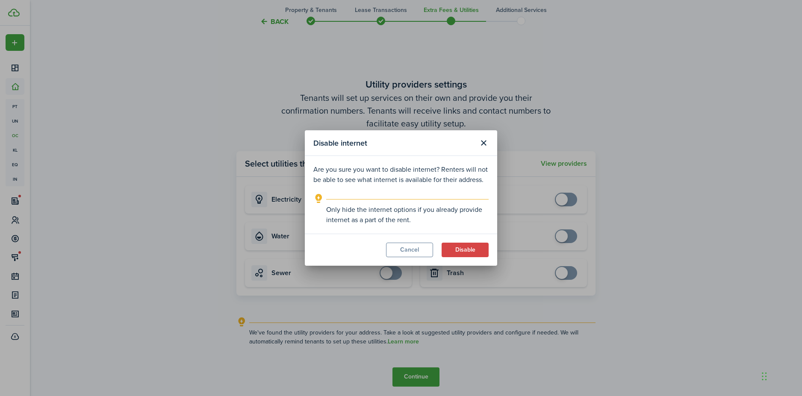
click at [480, 135] on header "Disable internet" at bounding box center [401, 143] width 192 height 26
click at [482, 143] on button "Close modal" at bounding box center [483, 143] width 15 height 15
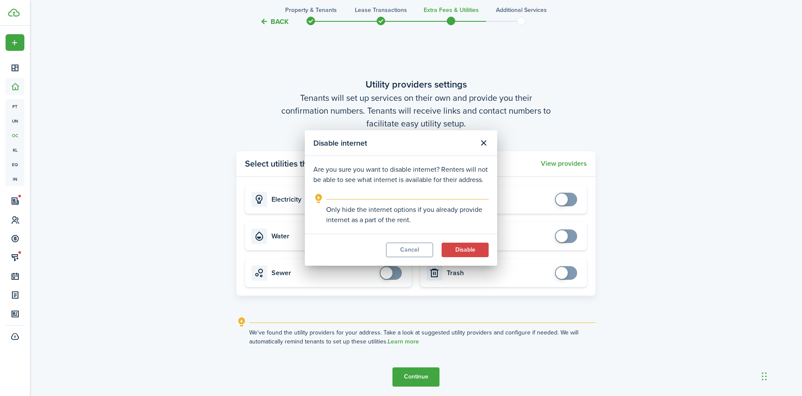
checkbox input "true"
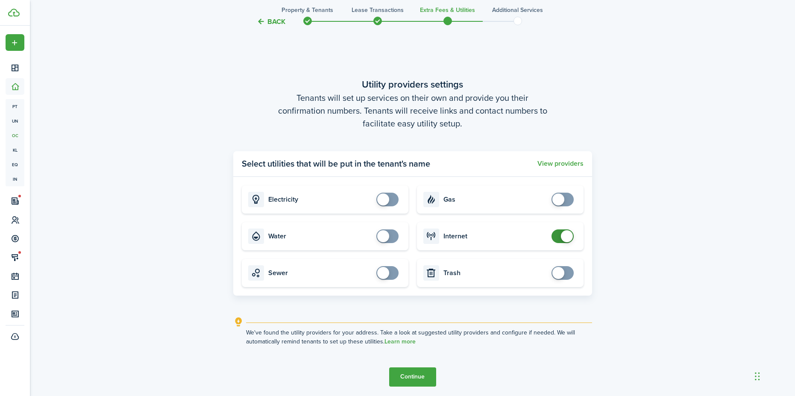
click at [427, 377] on button "Continue" at bounding box center [412, 377] width 47 height 19
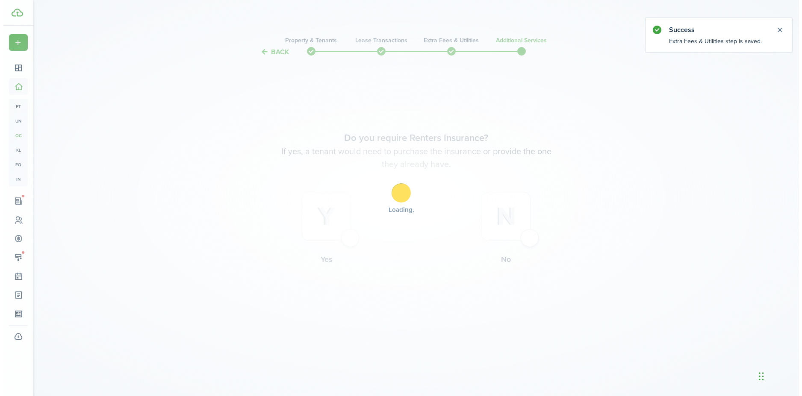
scroll to position [0, 0]
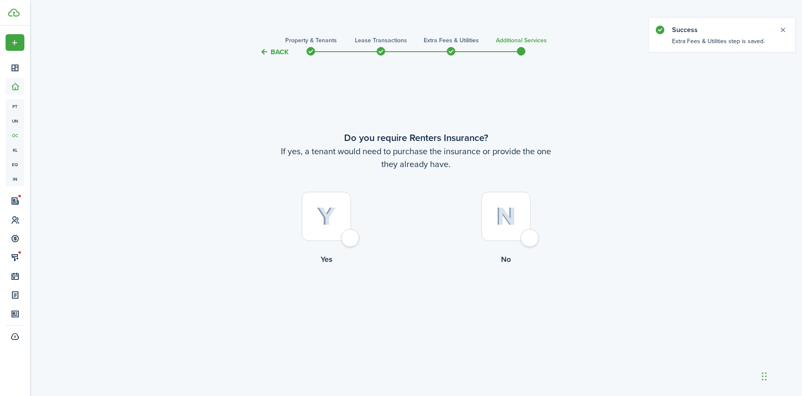
click at [348, 237] on div at bounding box center [326, 216] width 49 height 49
radio input "true"
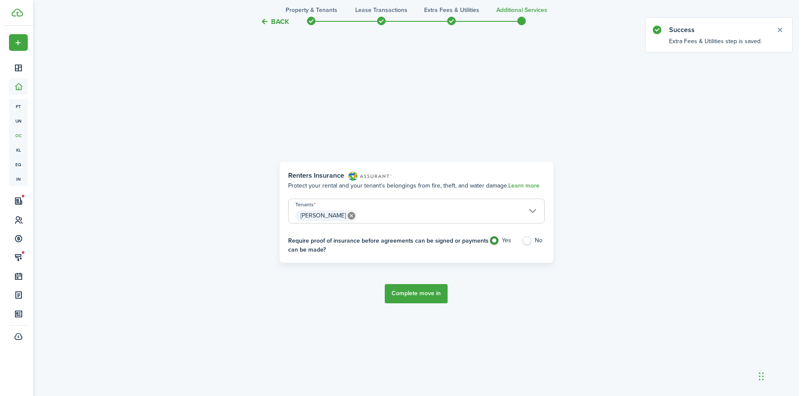
scroll to position [339, 0]
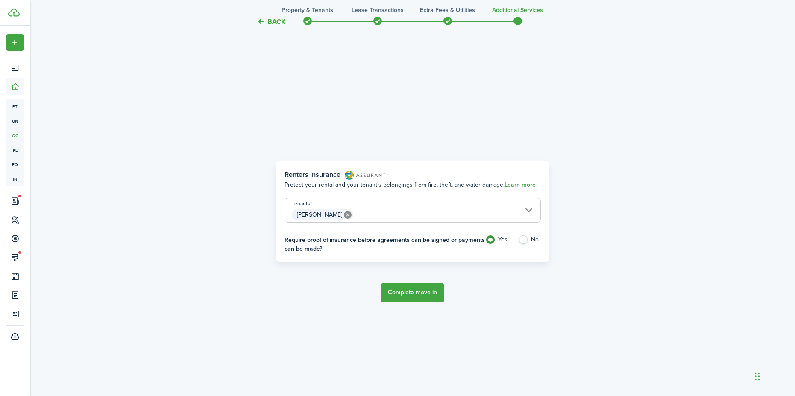
click at [521, 240] on label "No" at bounding box center [529, 242] width 23 height 13
radio input "false"
radio input "true"
click at [423, 294] on button "Complete move in" at bounding box center [412, 292] width 63 height 19
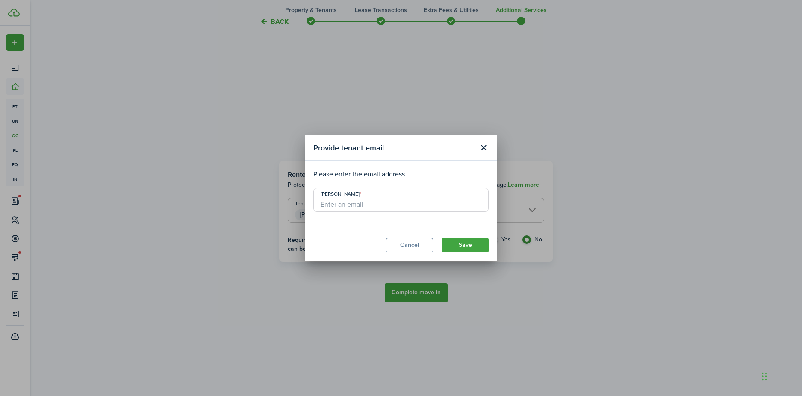
click at [384, 206] on input "[PERSON_NAME]" at bounding box center [400, 200] width 175 height 24
type input "[EMAIL_ADDRESS][DOMAIN_NAME]"
click at [465, 244] on button "Save" at bounding box center [465, 245] width 47 height 15
click at [456, 245] on button "Save" at bounding box center [465, 245] width 47 height 15
click at [74, 32] on div "Provide tenant email Please enter the email address [PERSON_NAME][GEOGRAPHIC_DA…" at bounding box center [401, 198] width 802 height 396
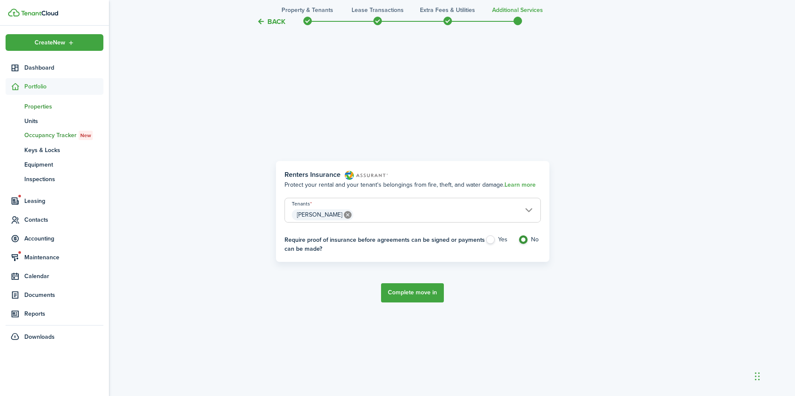
click at [36, 104] on span "Properties" at bounding box center [63, 106] width 79 height 9
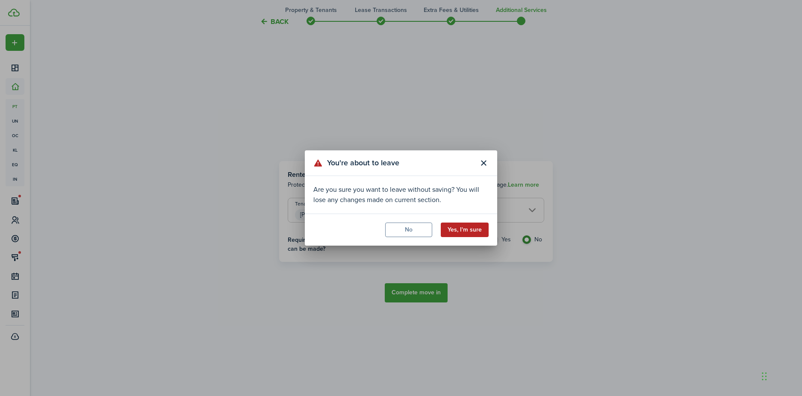
click at [462, 234] on button "Yes, I'm sure" at bounding box center [465, 230] width 48 height 15
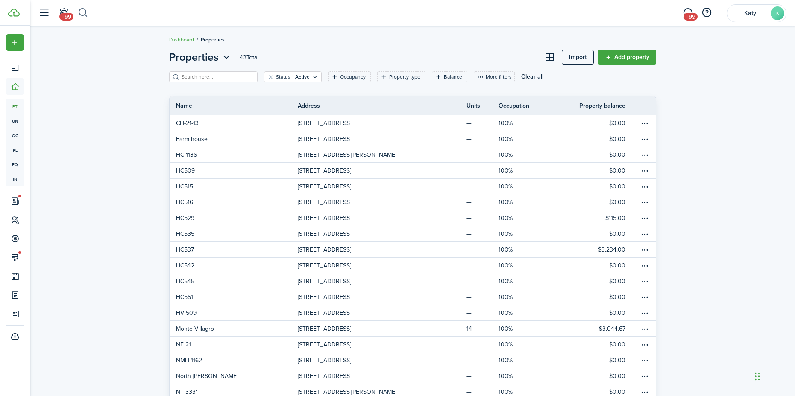
click at [80, 10] on button "button" at bounding box center [83, 13] width 11 height 15
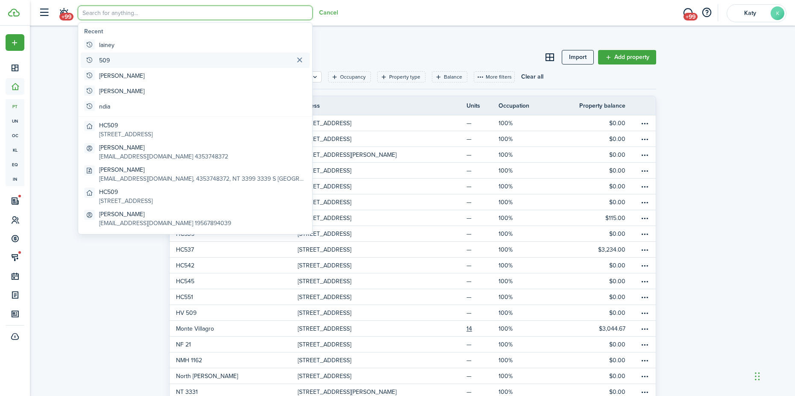
click at [108, 58] on global-search-item-title "509" at bounding box center [104, 60] width 11 height 9
type input "509"
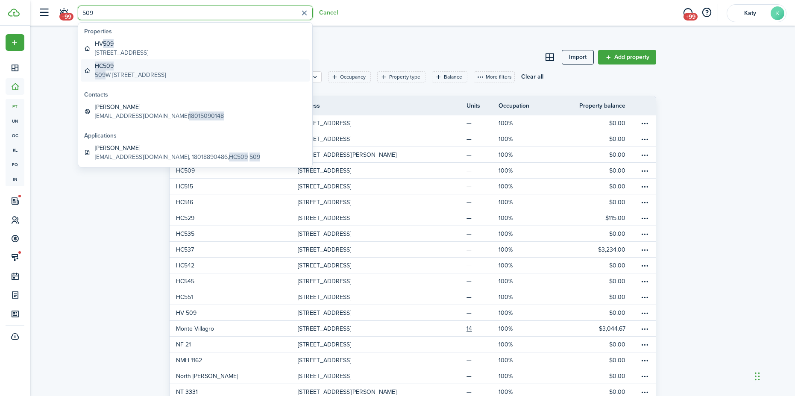
click at [106, 72] on global-search-item-description "[STREET_ADDRESS]" at bounding box center [130, 75] width 71 height 9
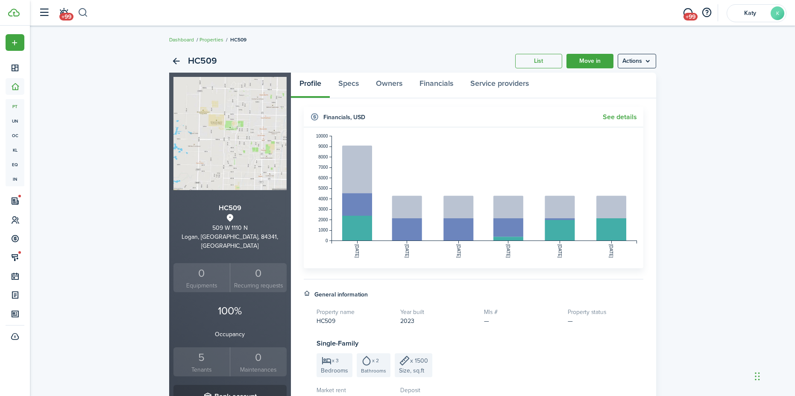
drag, startPoint x: 107, startPoint y: 70, endPoint x: 79, endPoint y: 7, distance: 68.7
click at [107, 70] on div "HC509 List Move in Actions HC509 [STREET_ADDRESS] 0 Equipments 0 Recurring requ…" at bounding box center [413, 326] width 766 height 562
click at [79, 7] on button "button" at bounding box center [83, 13] width 11 height 15
type input "529"
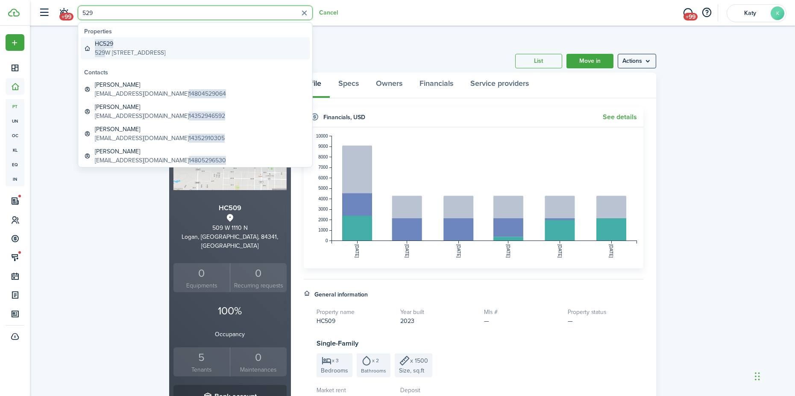
click at [121, 52] on global-search-item-description "[STREET_ADDRESS]" at bounding box center [130, 52] width 71 height 9
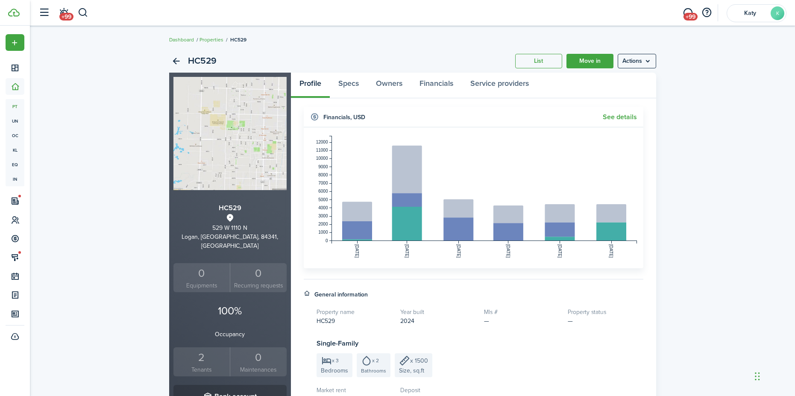
click at [209, 365] on small "Tenants" at bounding box center [202, 369] width 53 height 9
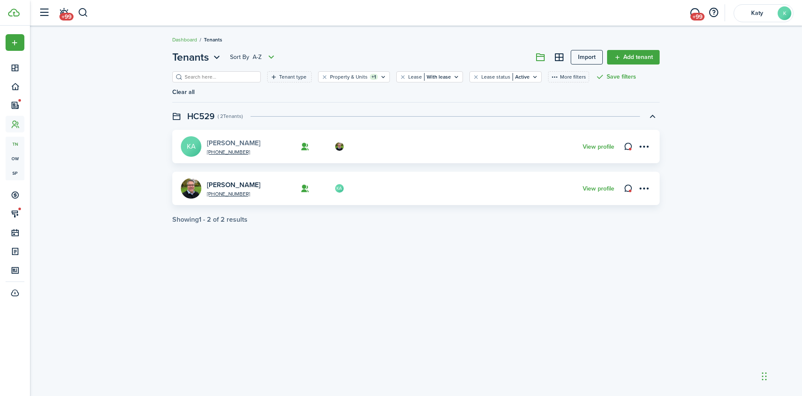
click at [224, 138] on link "[PERSON_NAME]" at bounding box center [233, 143] width 53 height 10
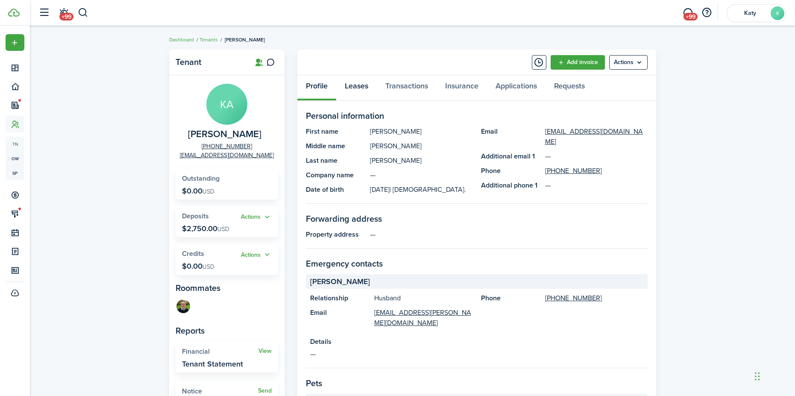
click at [349, 87] on link "Leases" at bounding box center [356, 88] width 41 height 26
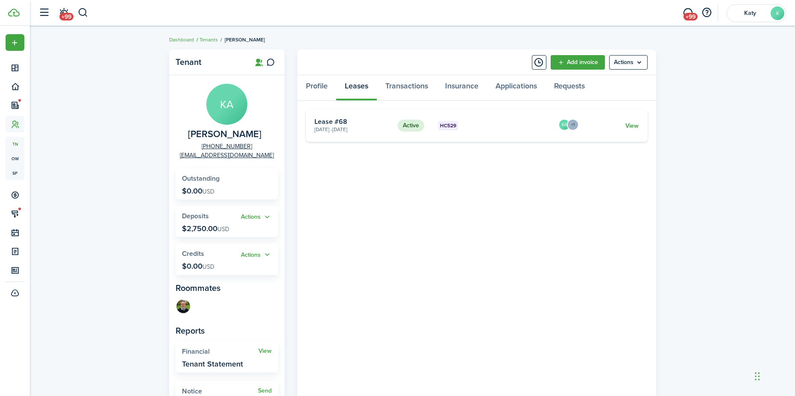
click at [631, 127] on link "View" at bounding box center [632, 125] width 13 height 9
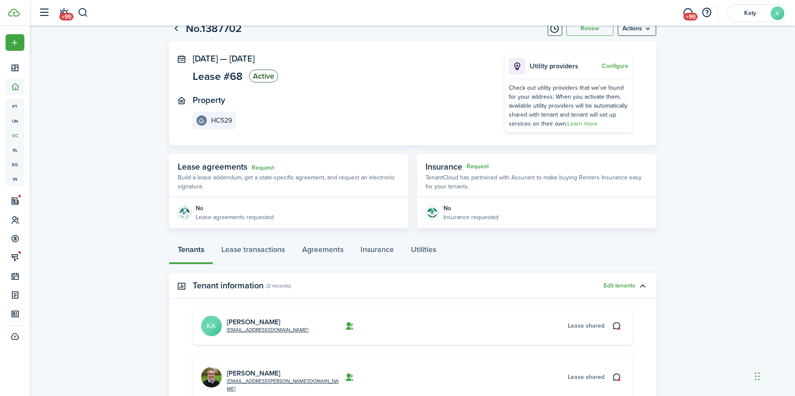
scroll to position [43, 0]
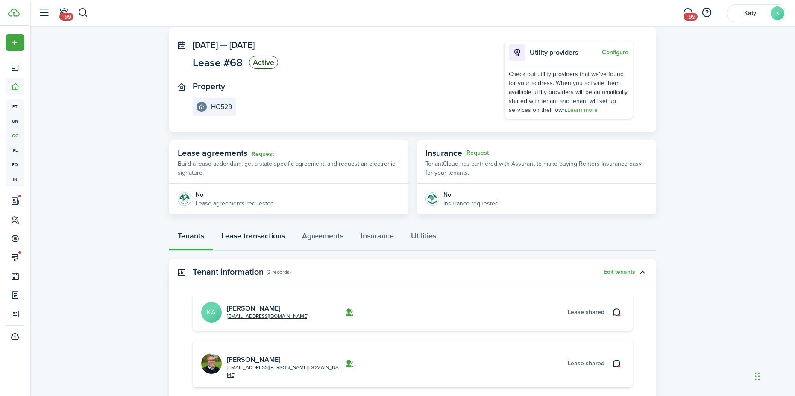
click at [265, 237] on link "Lease transactions" at bounding box center [253, 238] width 81 height 26
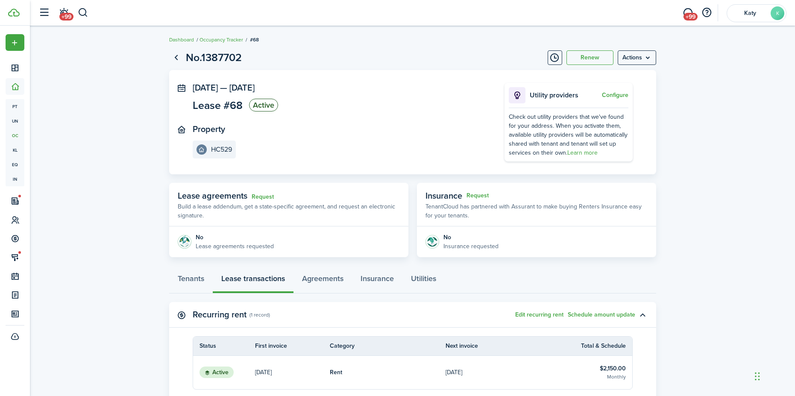
scroll to position [43, 0]
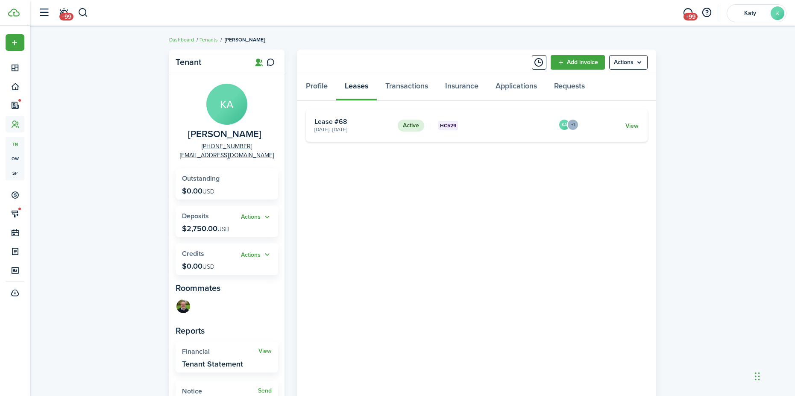
click at [633, 127] on link "View" at bounding box center [632, 125] width 13 height 9
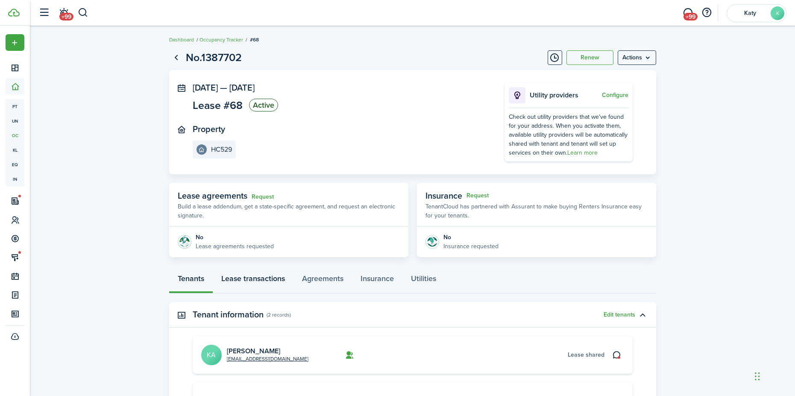
click at [265, 278] on link "Lease transactions" at bounding box center [253, 281] width 81 height 26
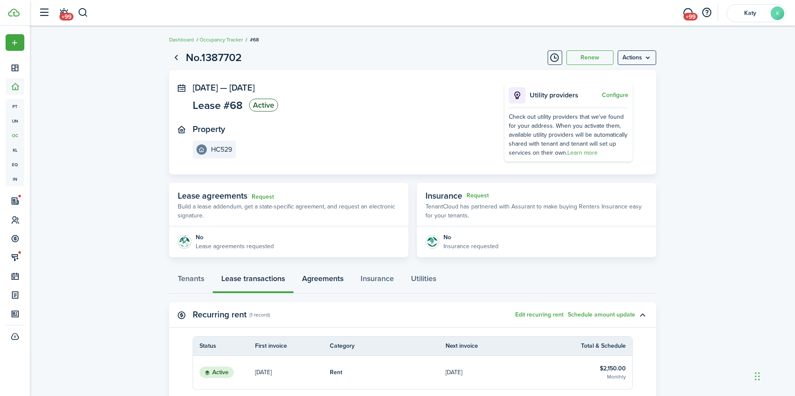
click at [340, 285] on link "Agreements" at bounding box center [323, 281] width 59 height 26
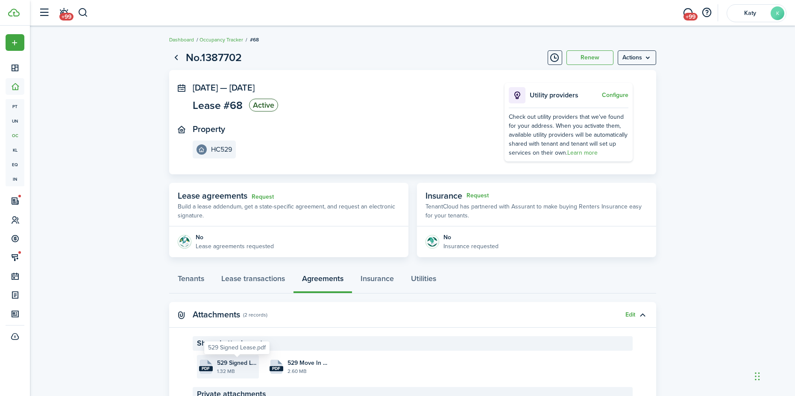
click at [233, 369] on file-size "1.32 MB" at bounding box center [237, 372] width 40 height 8
click at [83, 8] on button "button" at bounding box center [83, 13] width 11 height 15
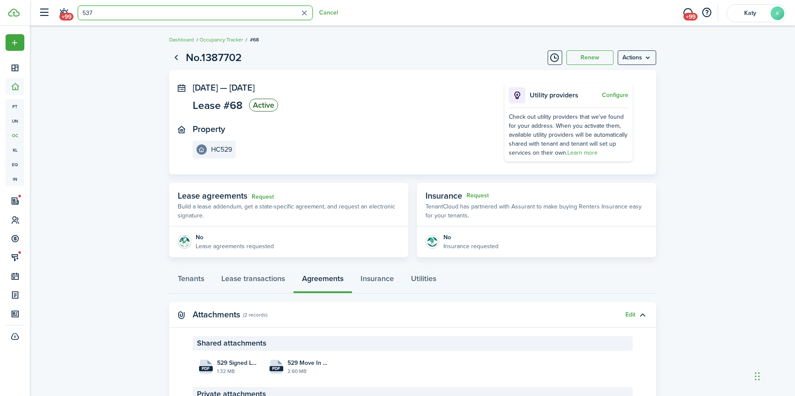
type input "537"
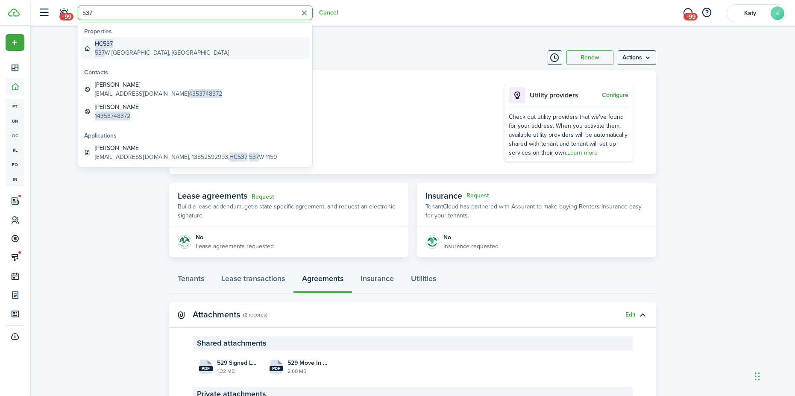
click at [133, 48] on global-search-item-description "[STREET_ADDRESS]" at bounding box center [162, 52] width 134 height 9
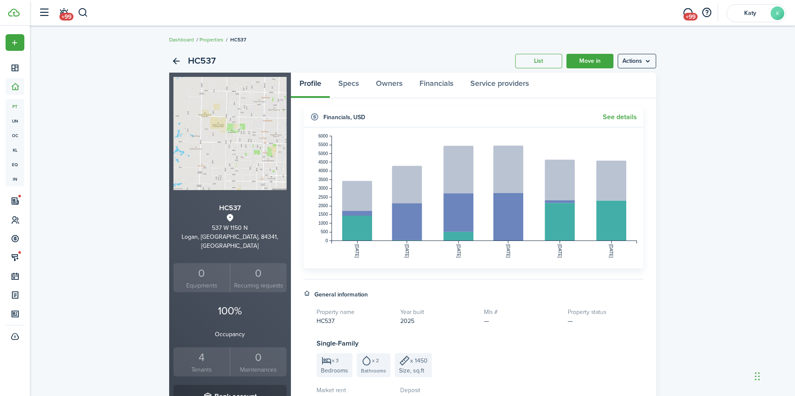
click at [187, 353] on div "4" at bounding box center [202, 358] width 53 height 16
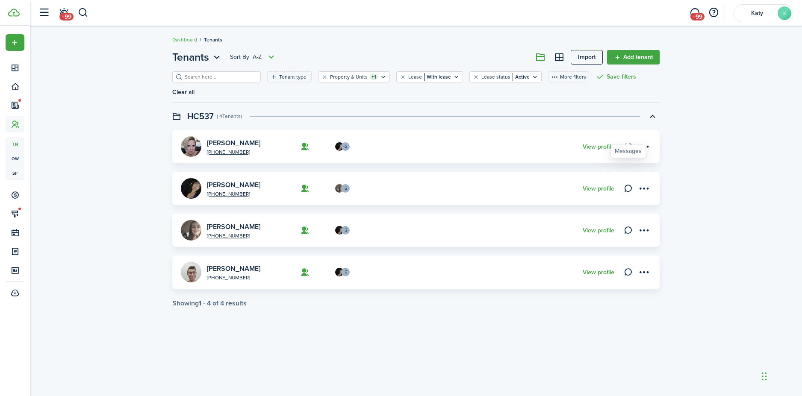
click at [629, 142] on icon at bounding box center [628, 146] width 9 height 9
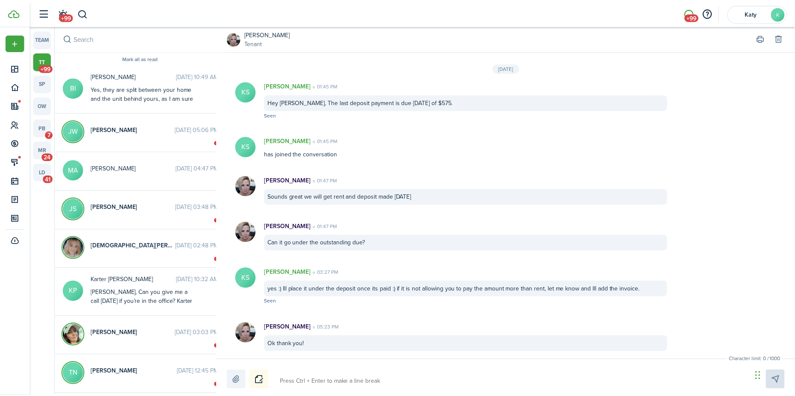
scroll to position [851, 0]
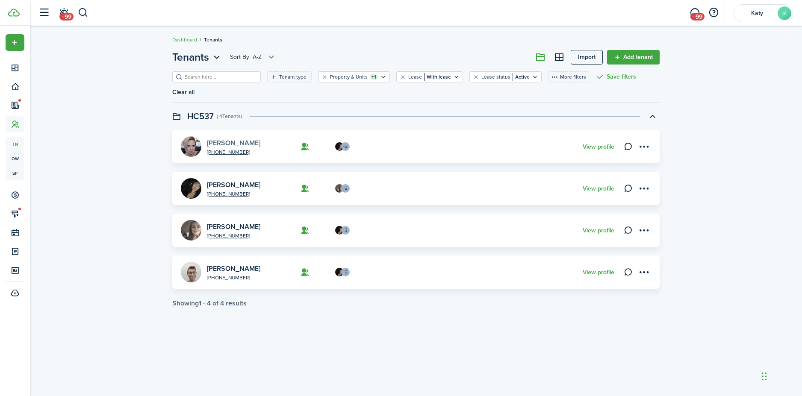
click at [227, 138] on link "[PERSON_NAME]" at bounding box center [233, 143] width 53 height 10
click at [225, 138] on link "[PERSON_NAME]" at bounding box center [233, 143] width 53 height 10
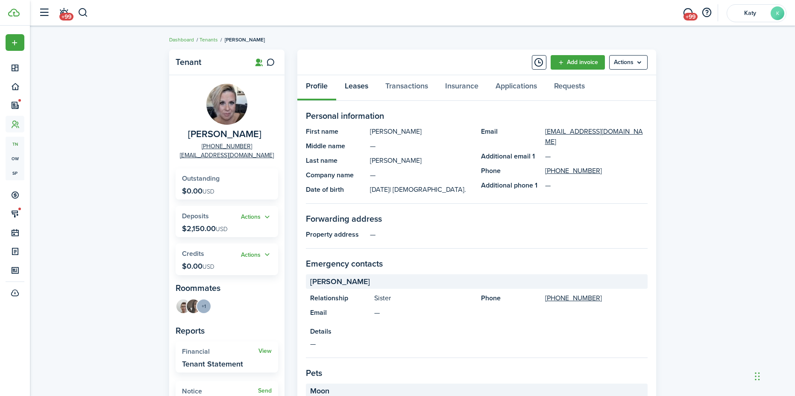
click at [368, 86] on link "Leases" at bounding box center [356, 88] width 41 height 26
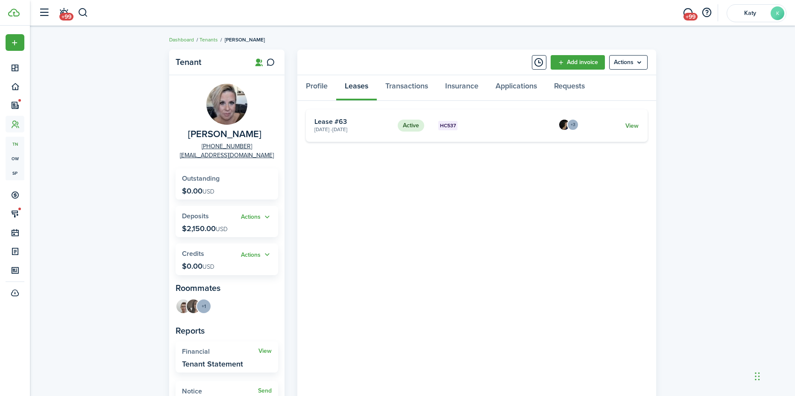
click at [630, 124] on link "View" at bounding box center [632, 125] width 13 height 9
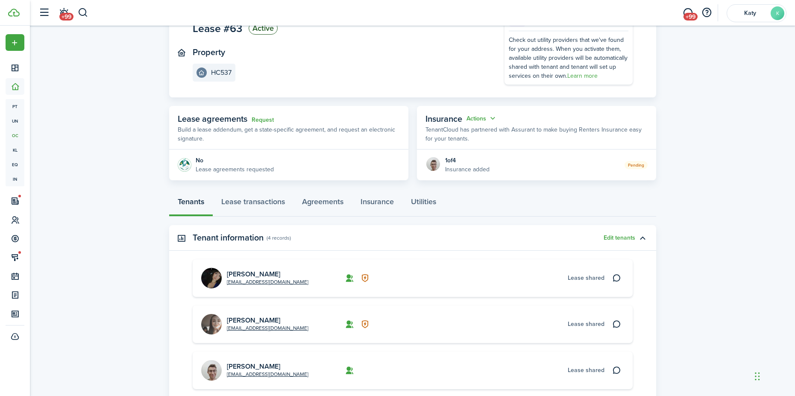
scroll to position [85, 0]
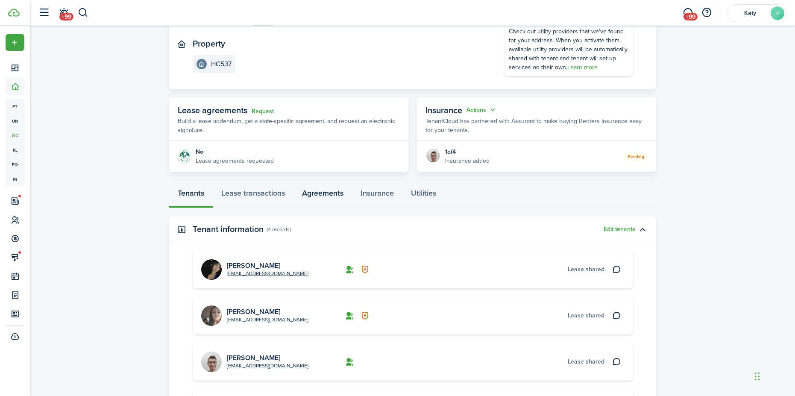
click at [334, 193] on link "Agreements" at bounding box center [323, 196] width 59 height 26
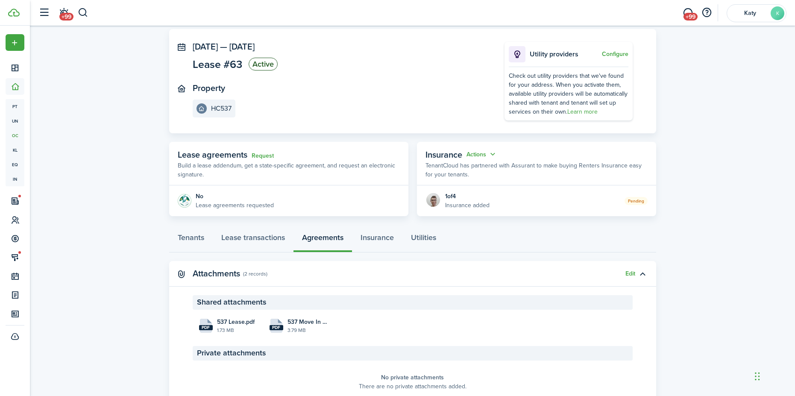
scroll to position [80, 0]
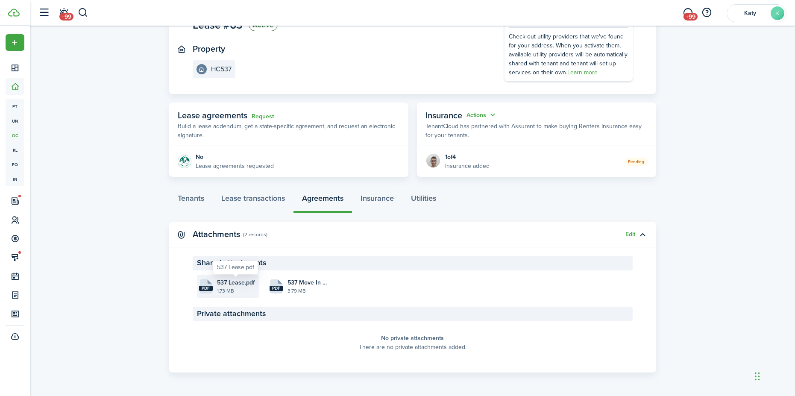
click at [230, 286] on span "537 Lease.pdf" at bounding box center [236, 282] width 38 height 9
